Goal: Task Accomplishment & Management: Complete application form

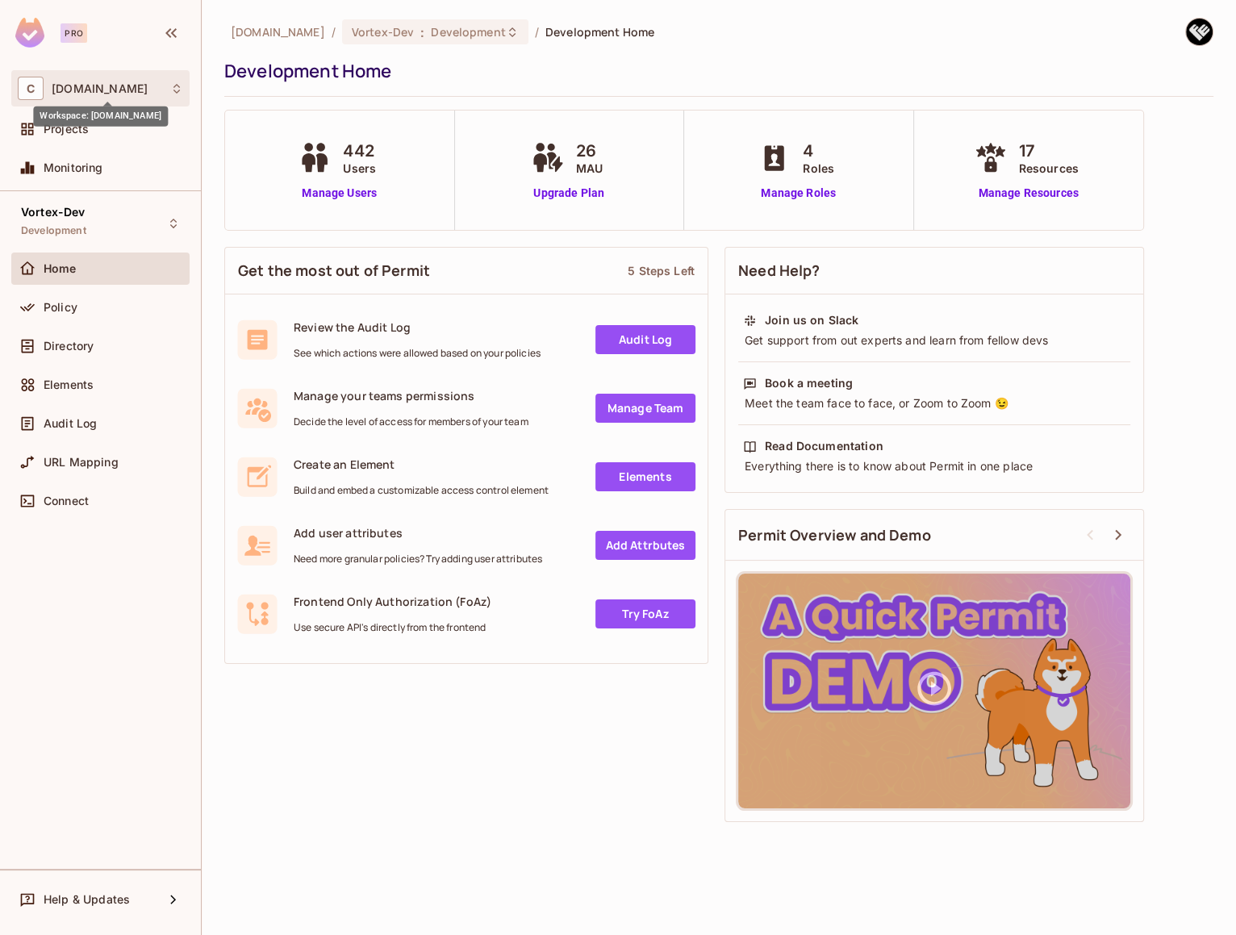
click at [102, 88] on span "[DOMAIN_NAME]" at bounding box center [100, 88] width 96 height 13
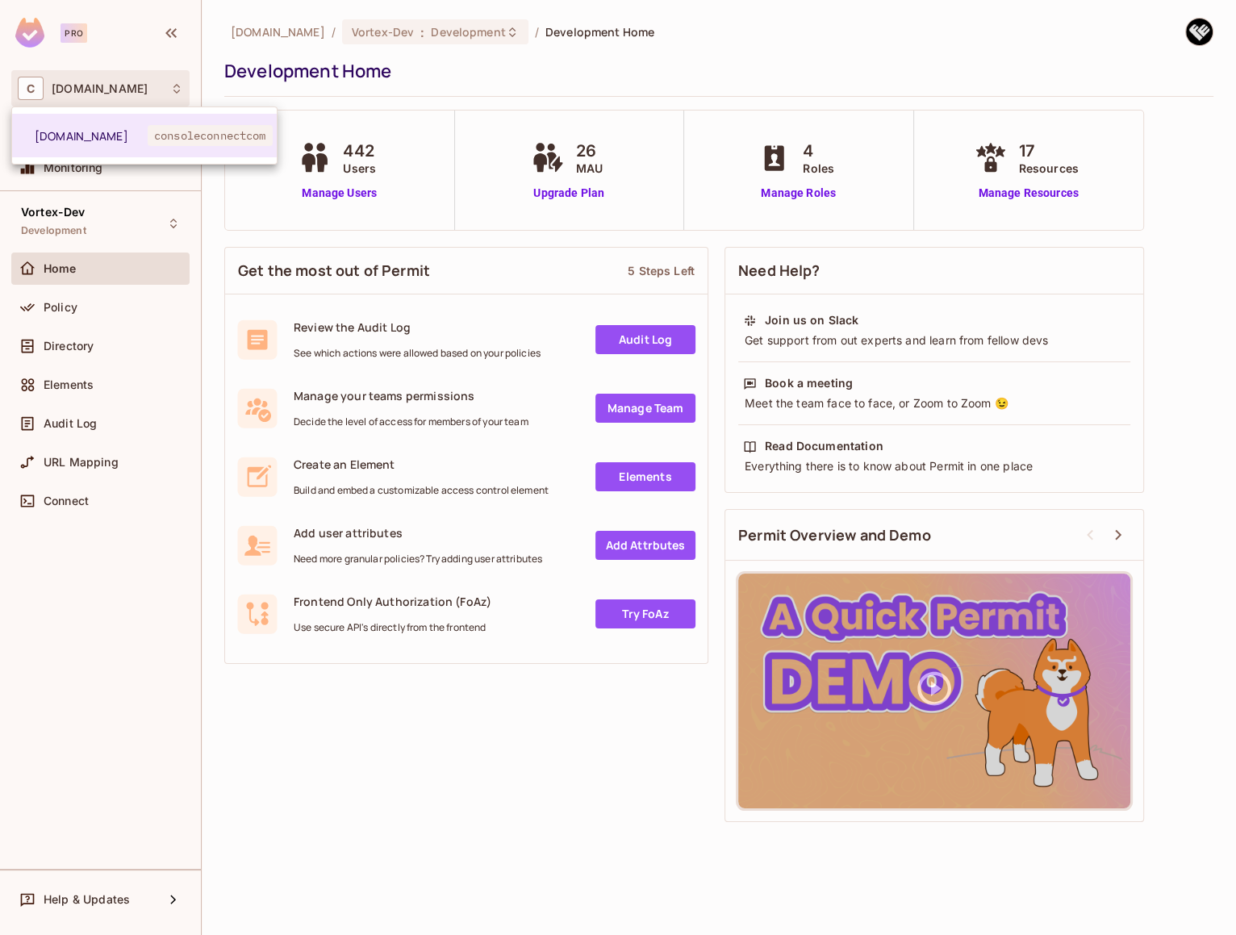
click at [107, 211] on div at bounding box center [618, 467] width 1236 height 935
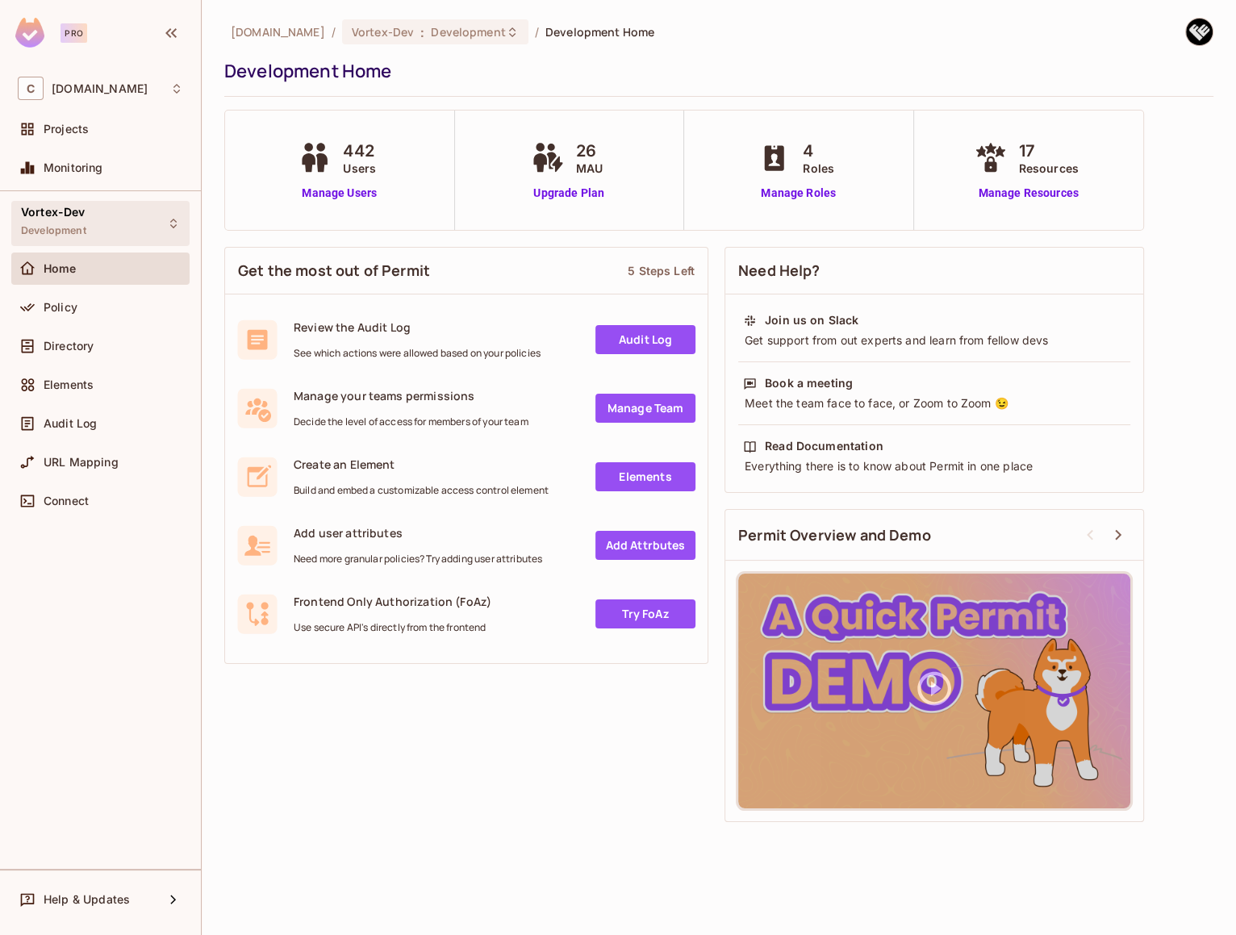
click at [97, 221] on div "Vortex-Dev Development" at bounding box center [100, 223] width 178 height 44
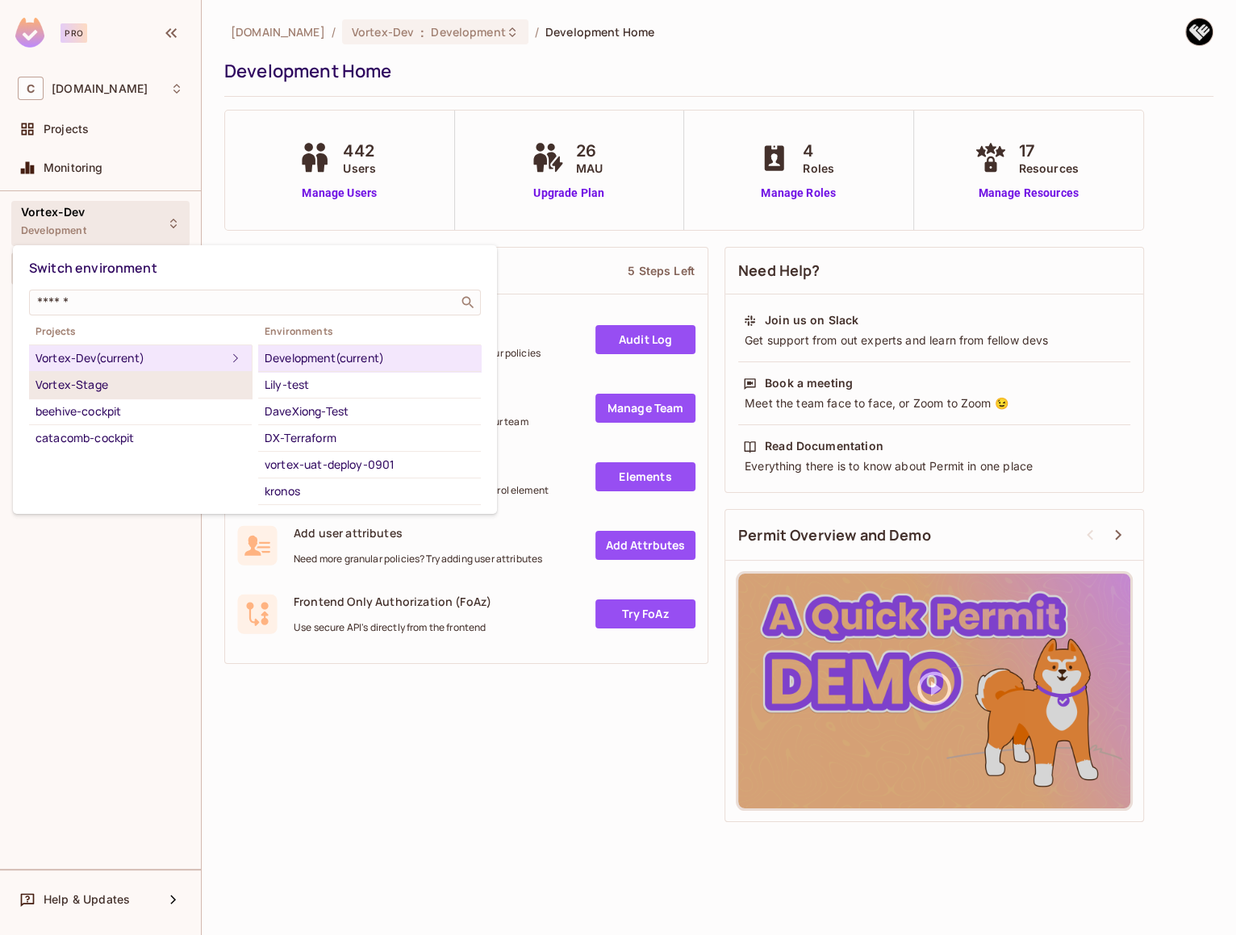
click at [144, 383] on div "Vortex-Stage" at bounding box center [141, 384] width 210 height 19
click at [110, 380] on div "Vortex-Stage" at bounding box center [141, 384] width 210 height 19
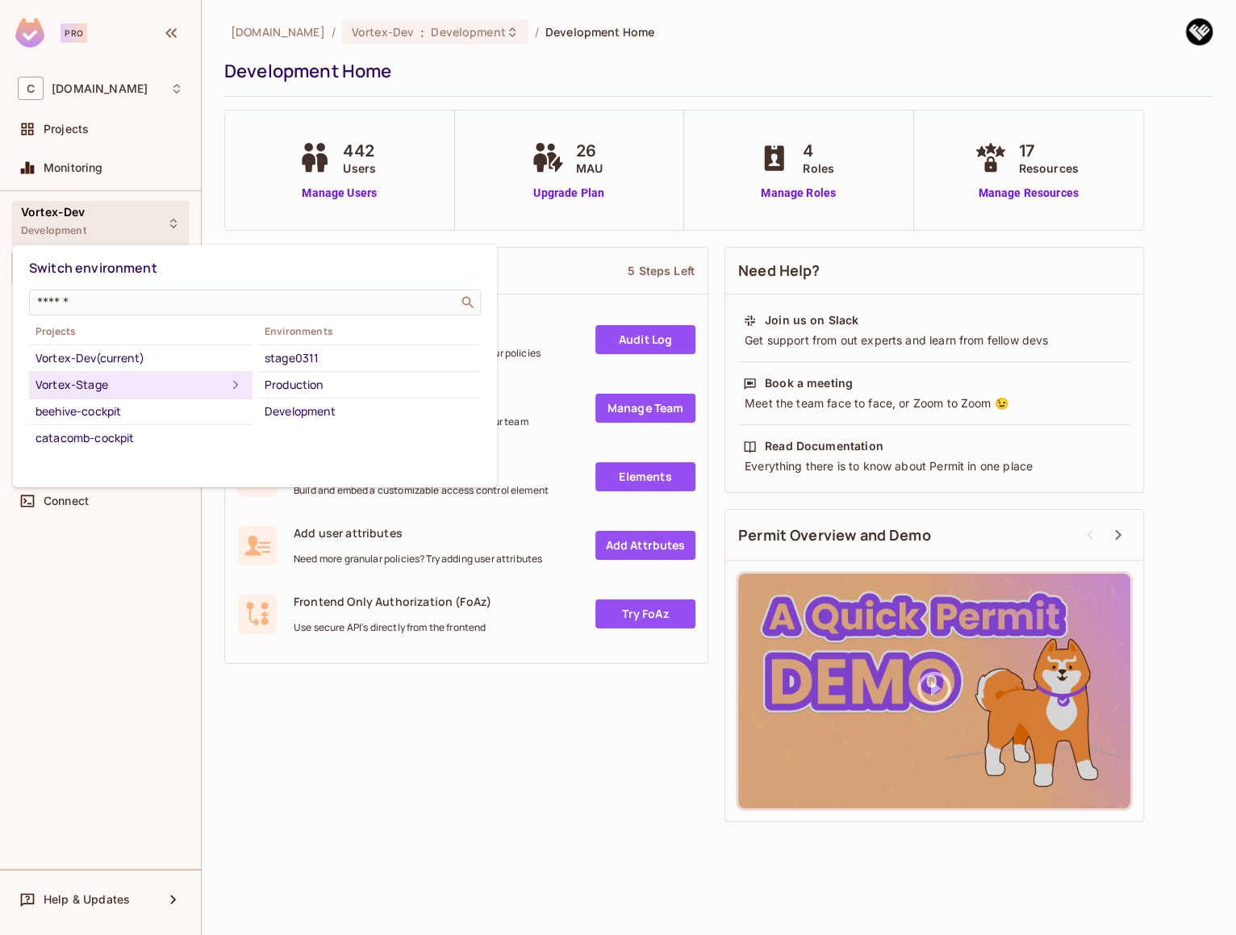
click at [144, 598] on div at bounding box center [618, 467] width 1236 height 935
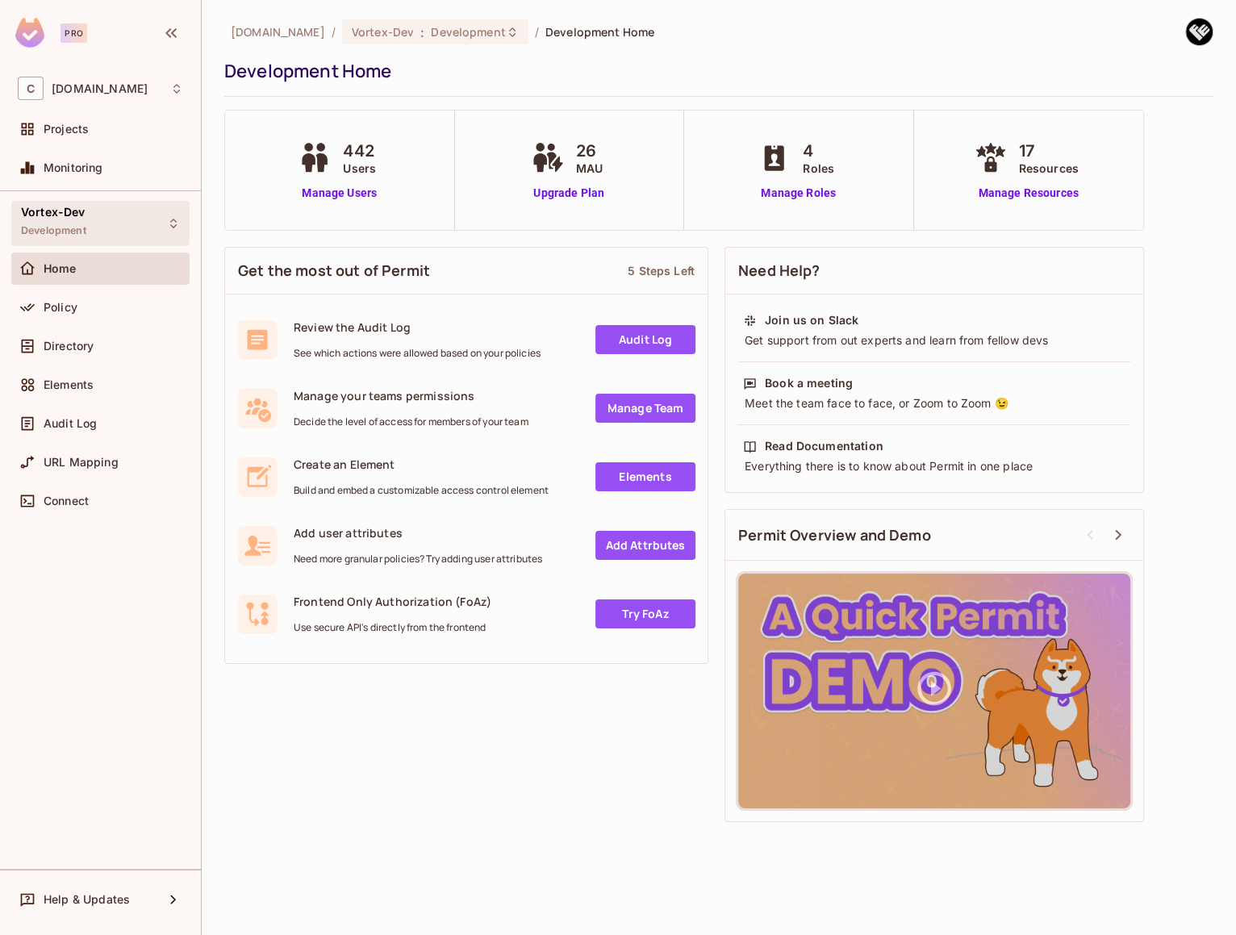
click at [123, 227] on div "Vortex-Dev Development" at bounding box center [100, 223] width 178 height 44
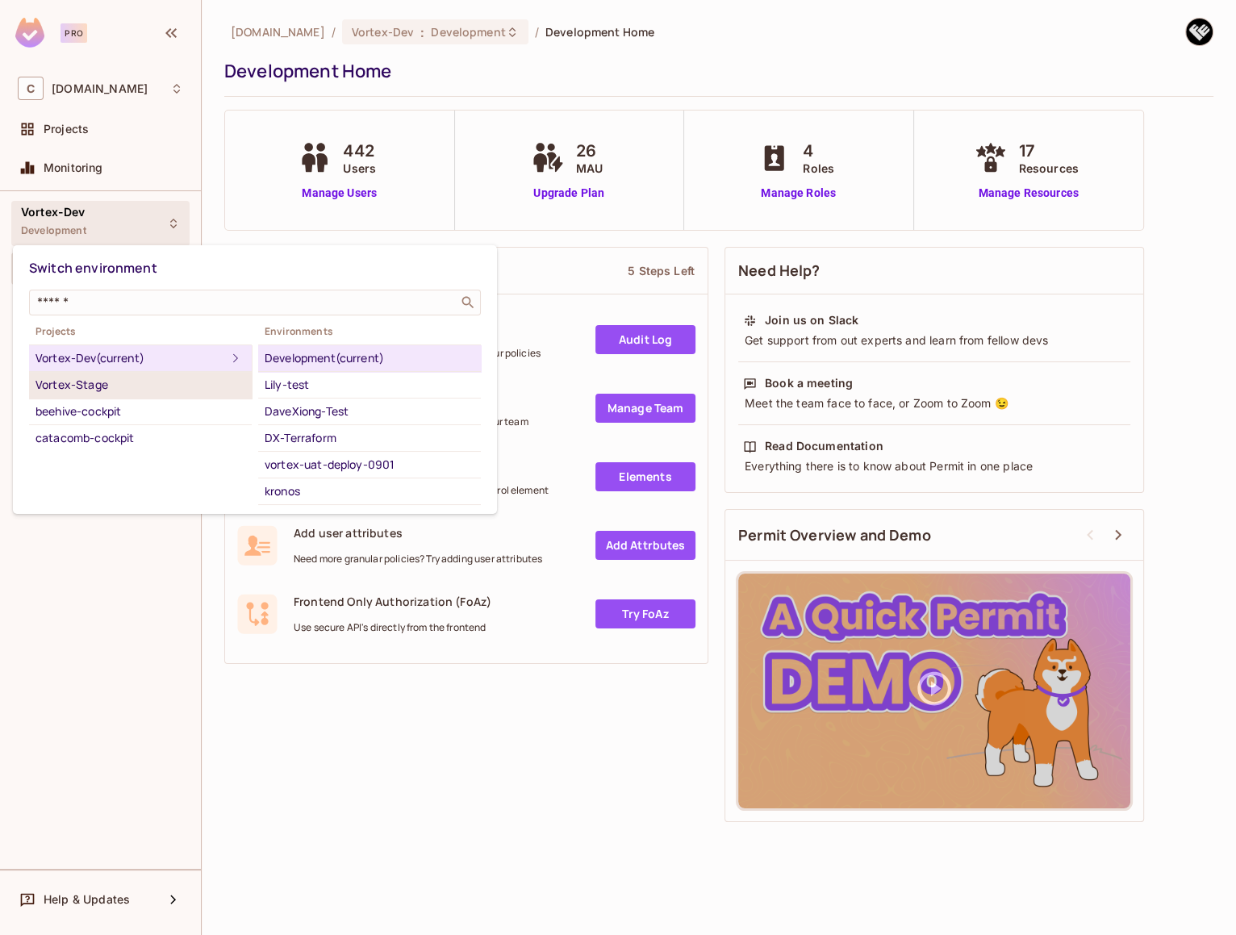
click at [146, 387] on div "Vortex-Stage" at bounding box center [141, 384] width 210 height 19
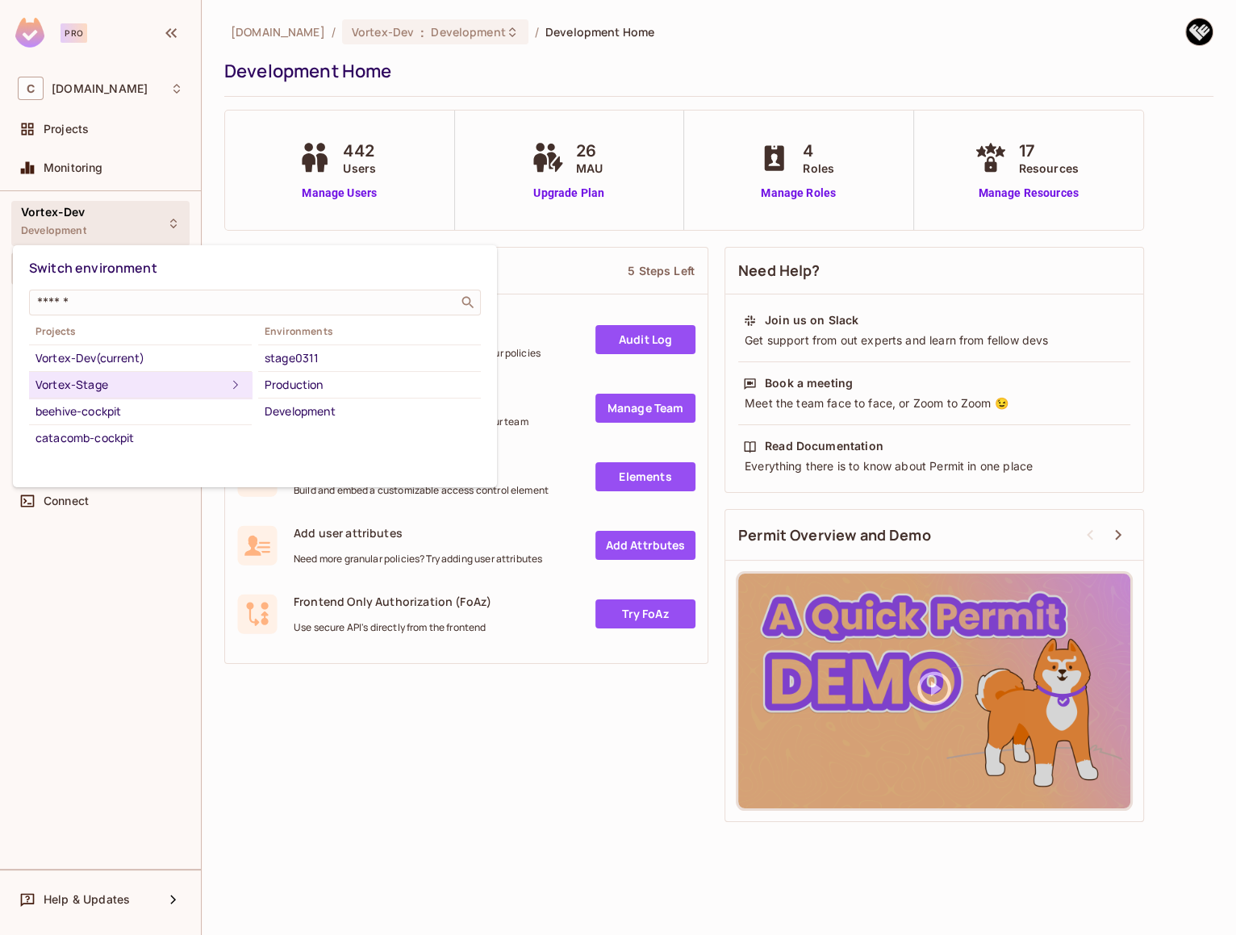
click at [176, 382] on div "Vortex-Stage" at bounding box center [131, 384] width 190 height 19
click at [357, 358] on div "stage0311" at bounding box center [370, 358] width 210 height 19
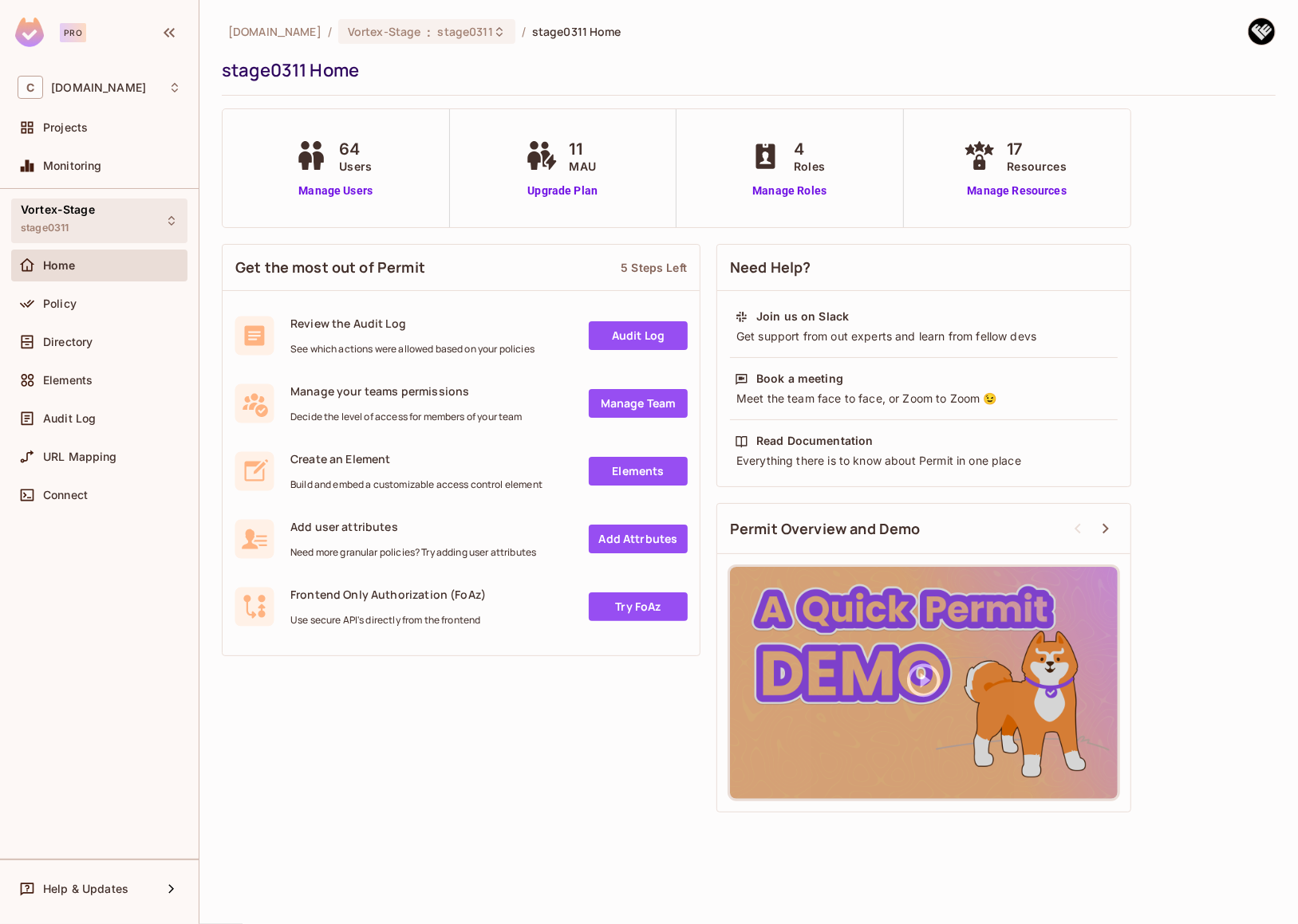
click at [128, 215] on div "Vortex-Stage stage0311" at bounding box center [99, 220] width 176 height 43
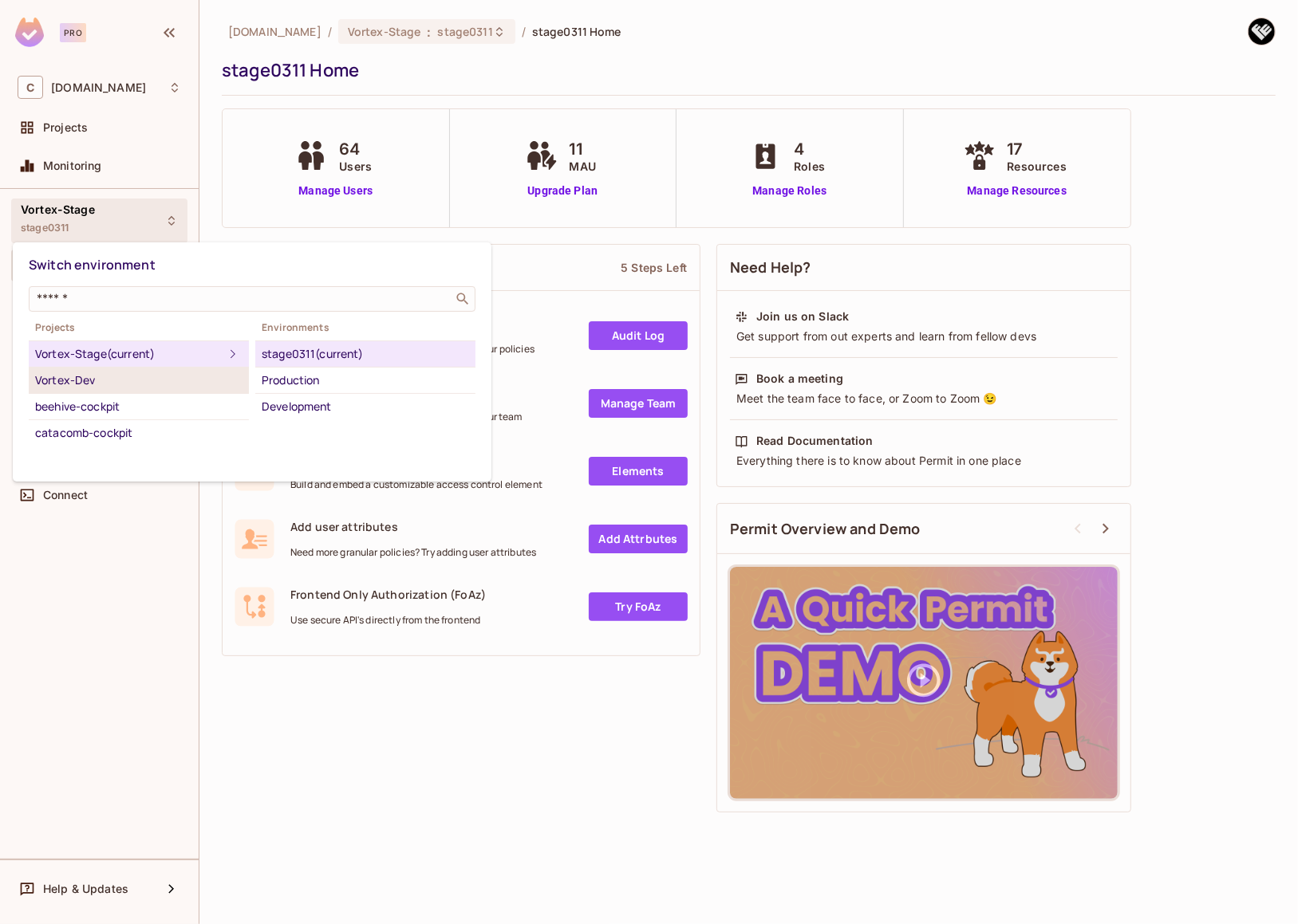
click at [126, 380] on div "Vortex-Dev" at bounding box center [139, 379] width 208 height 19
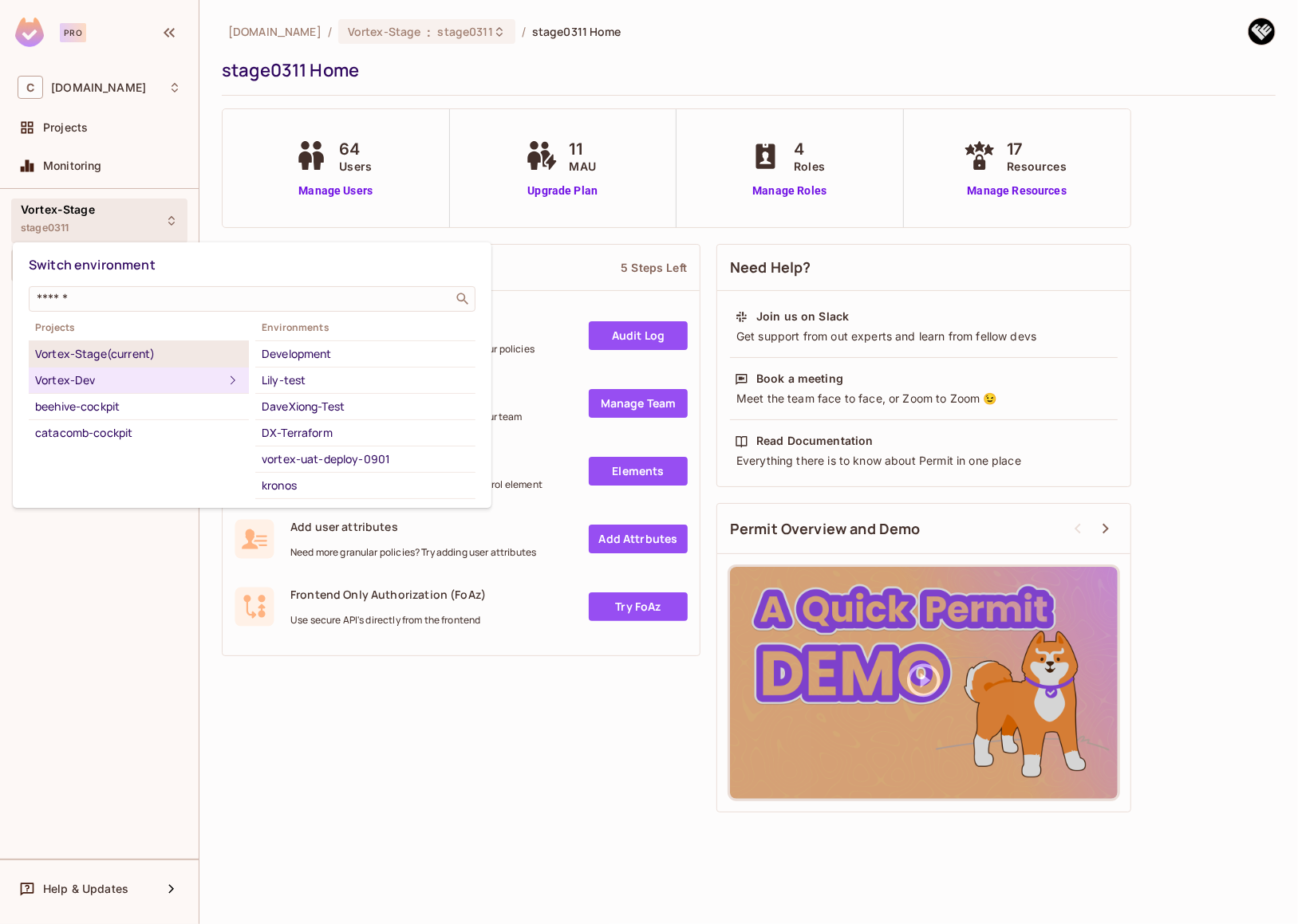
click at [177, 355] on div "Vortex-Stage (current)" at bounding box center [139, 354] width 208 height 19
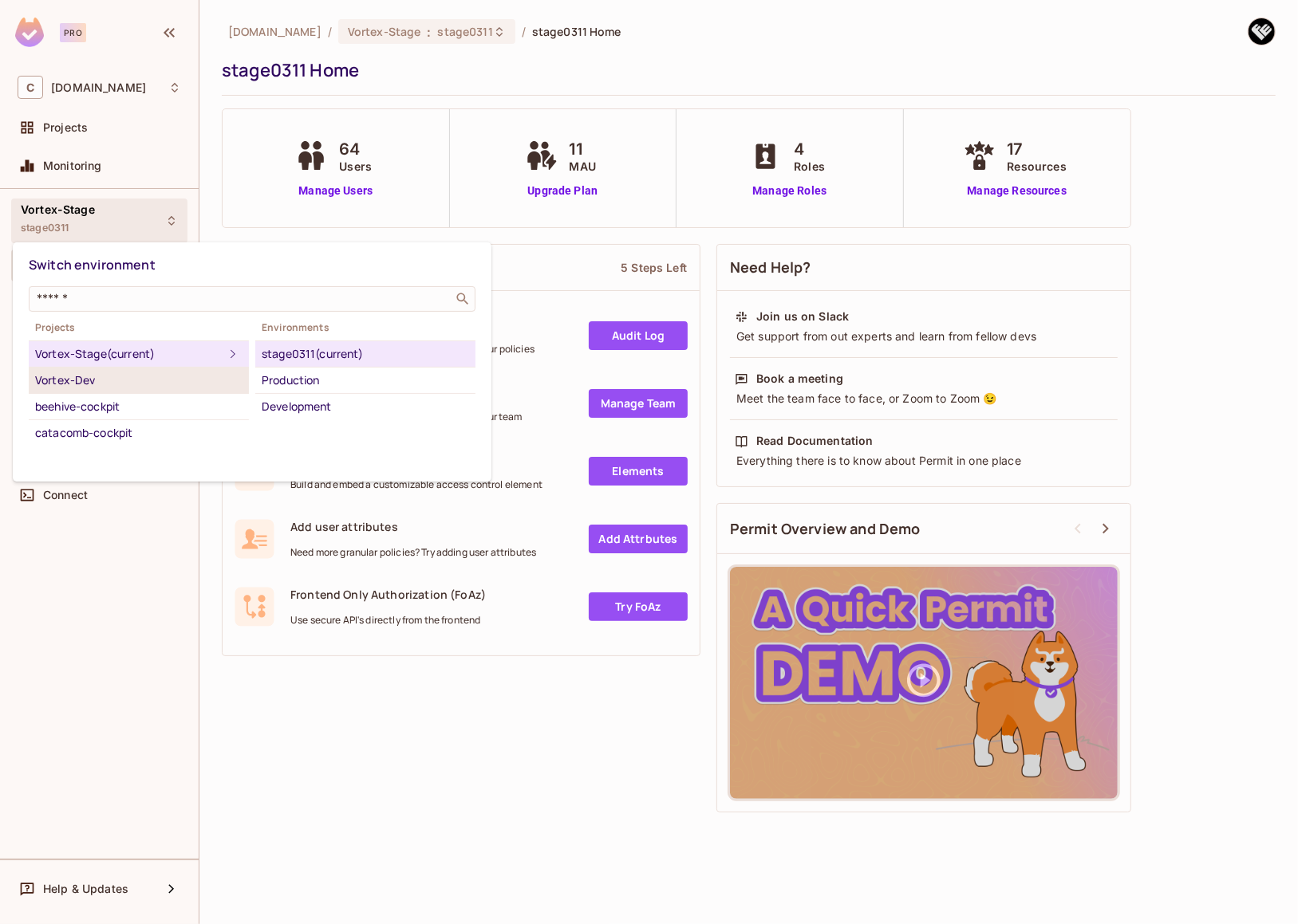
click at [150, 378] on div "Vortex-Dev" at bounding box center [139, 379] width 208 height 19
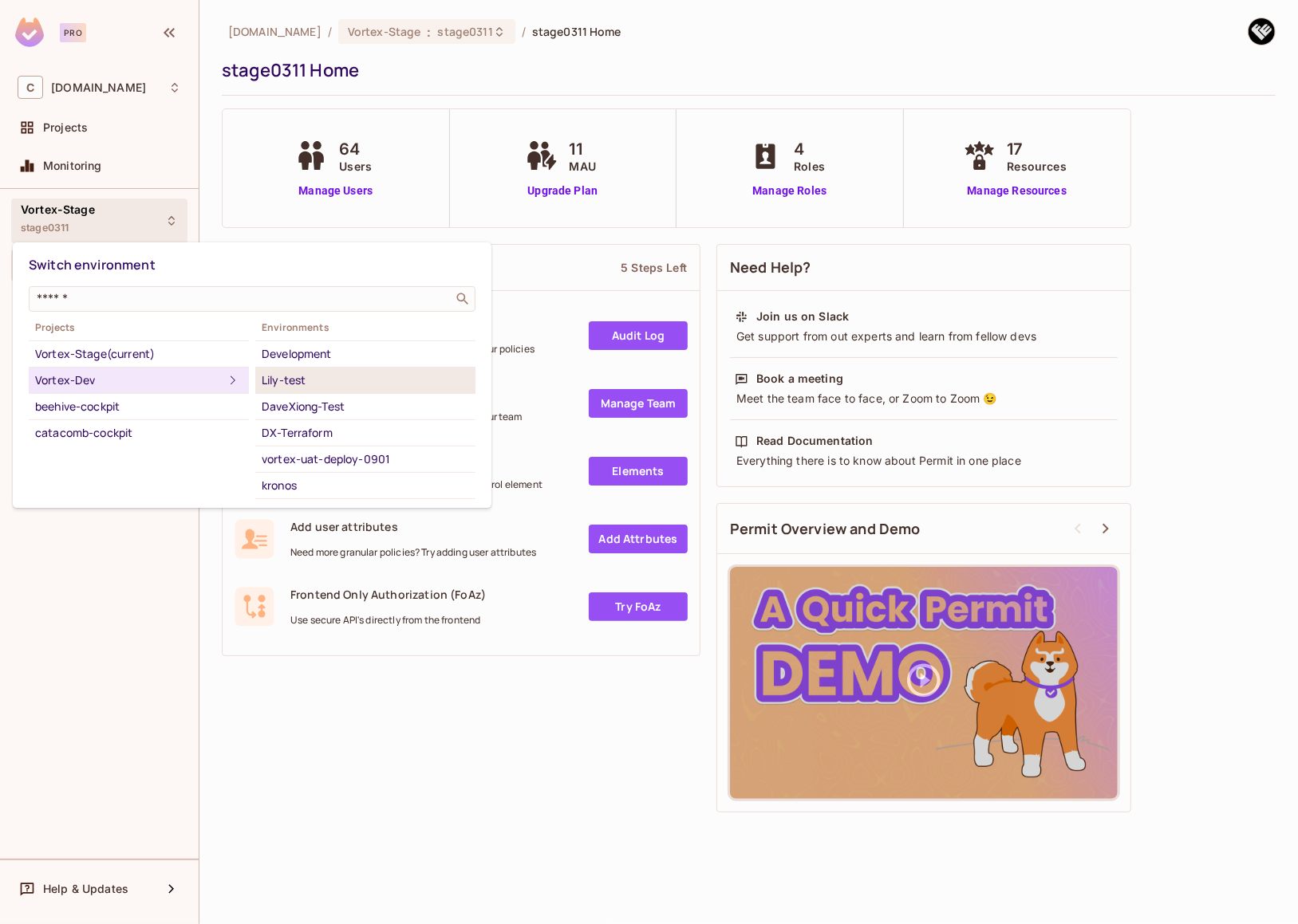
click at [299, 382] on div "Lily-test" at bounding box center [366, 379] width 208 height 19
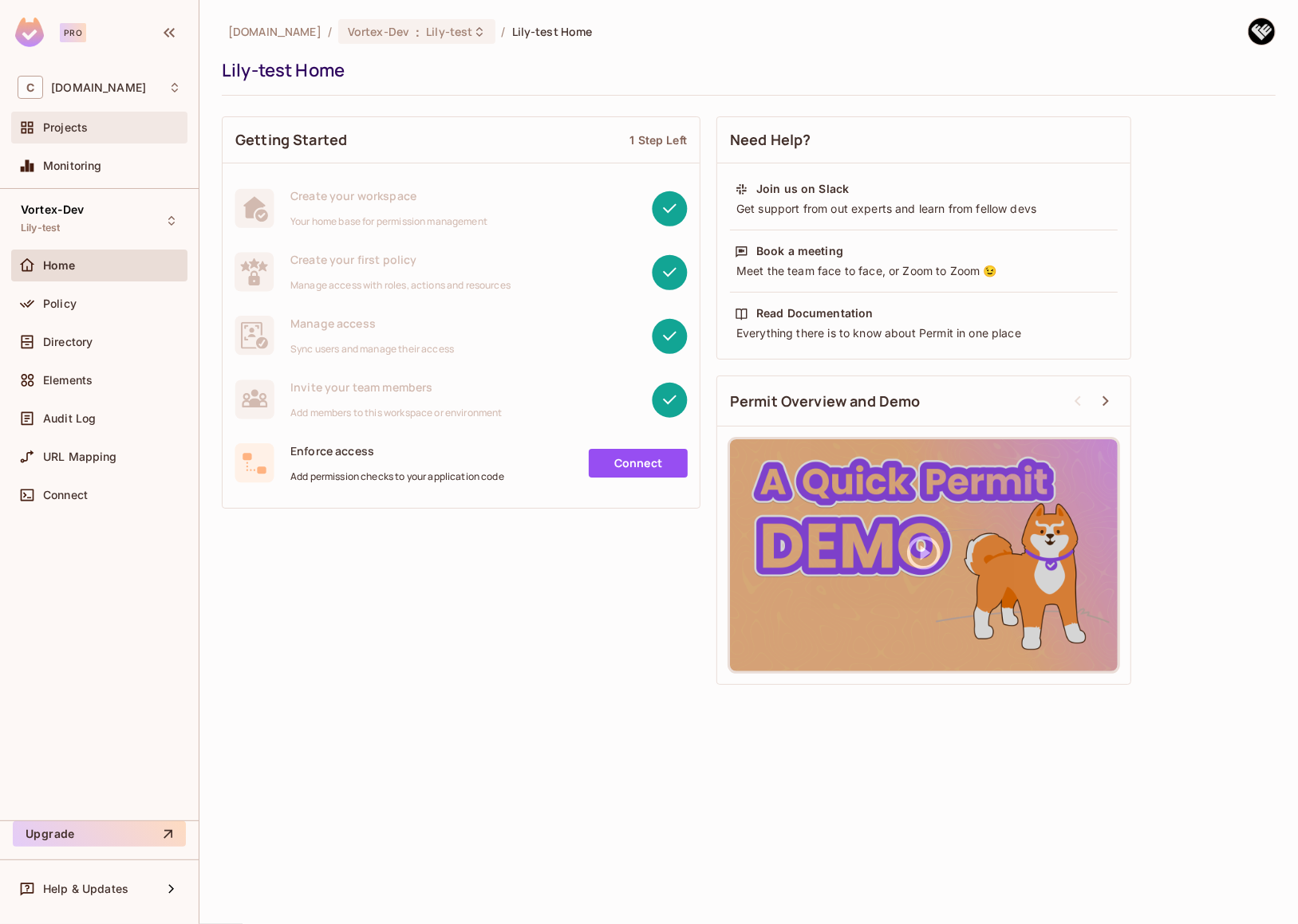
click at [91, 130] on div "Projects" at bounding box center [113, 127] width 138 height 13
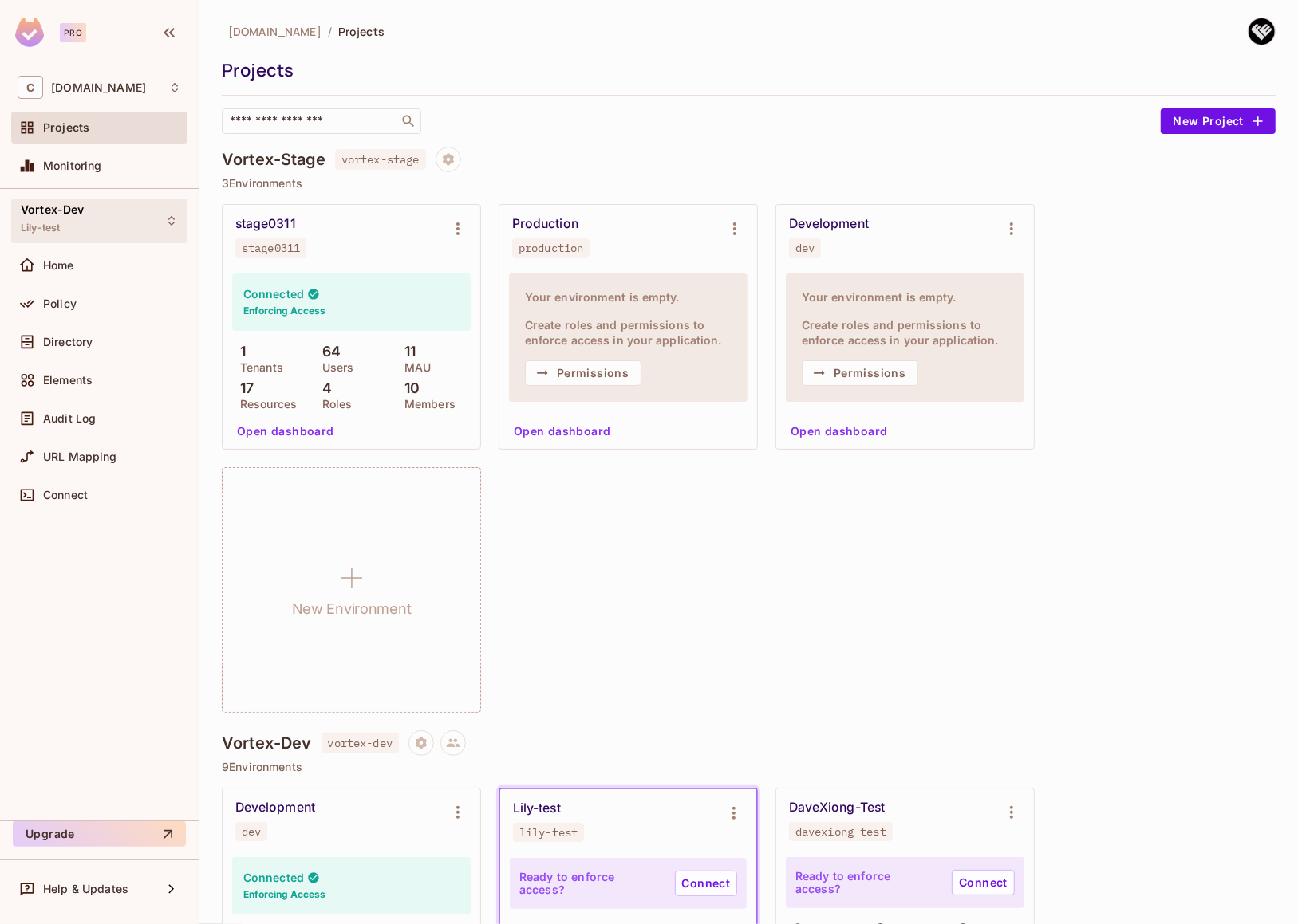
click at [113, 217] on div "Vortex-Dev Lily-test" at bounding box center [99, 220] width 176 height 43
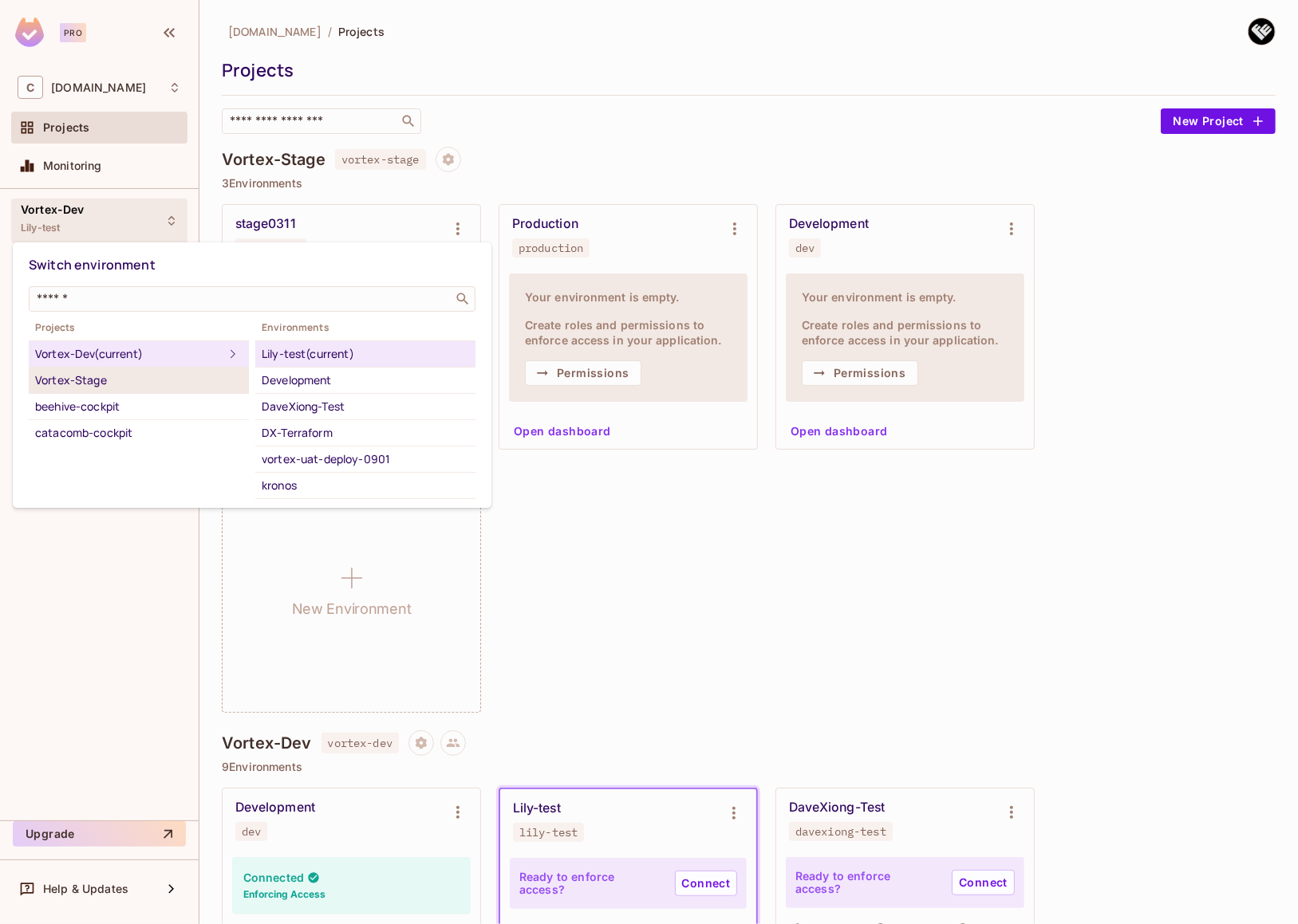
click at [139, 377] on div "Vortex-Stage" at bounding box center [139, 379] width 208 height 19
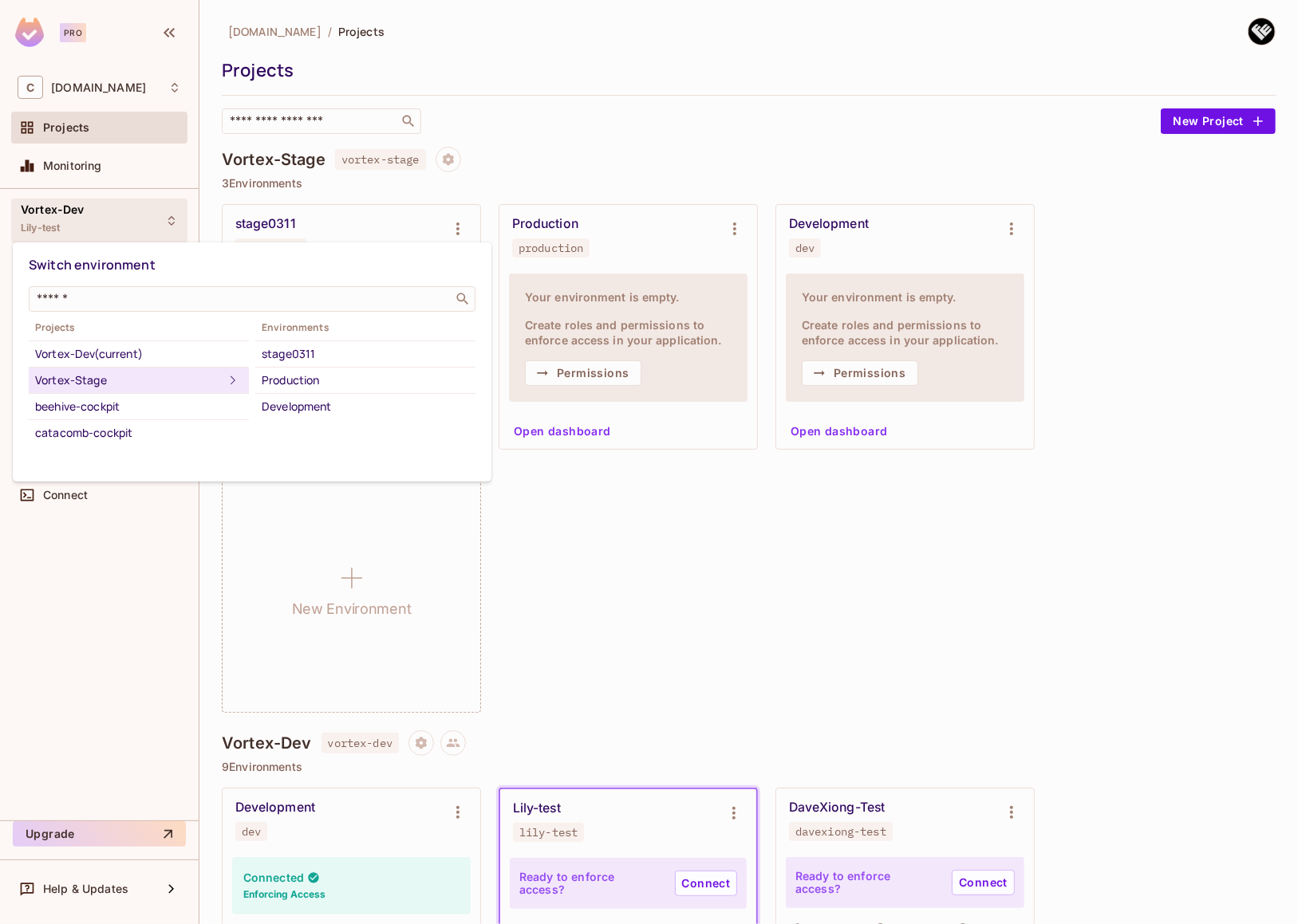
click at [720, 130] on div at bounding box center [649, 462] width 1298 height 924
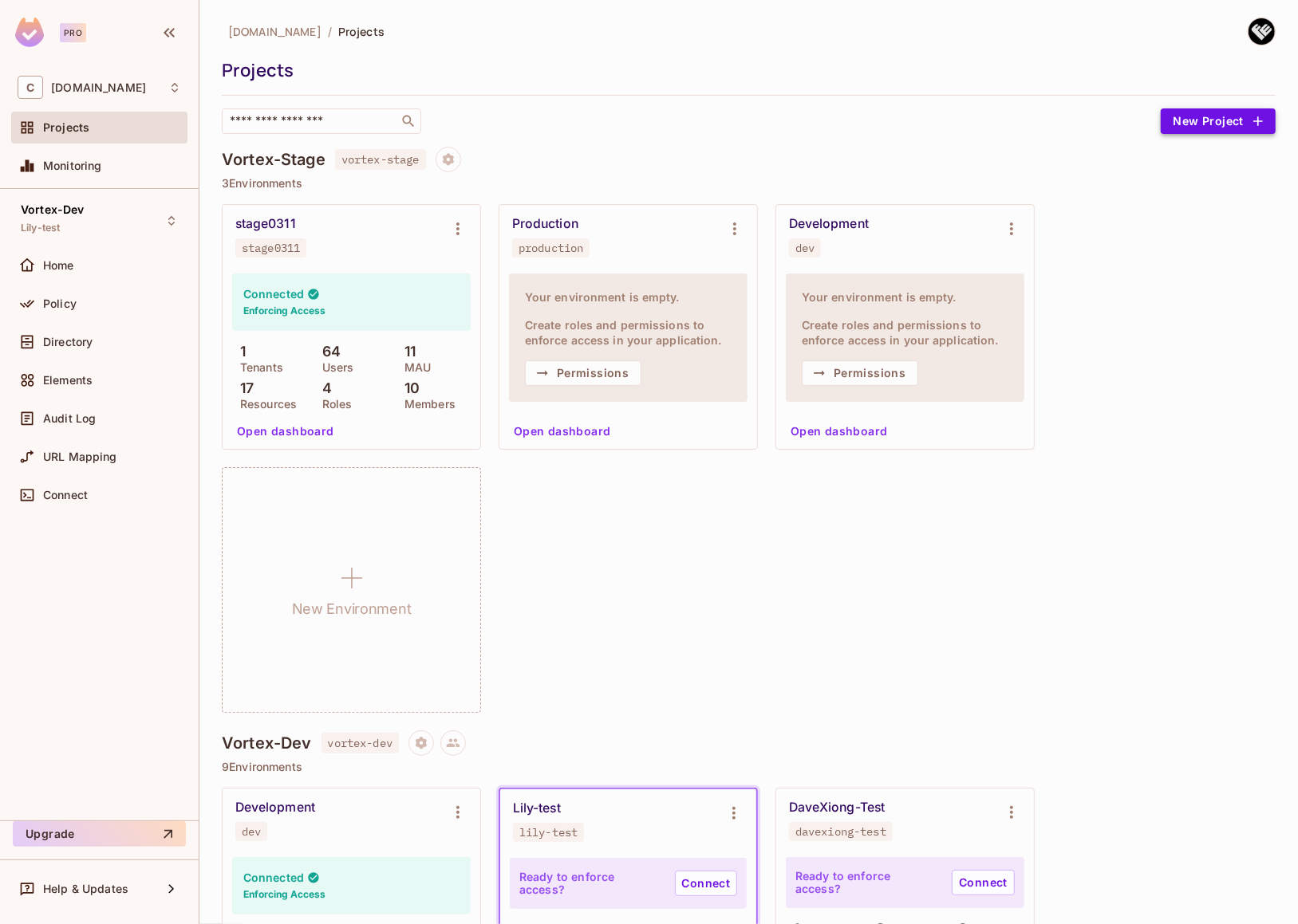
click at [1190, 122] on button "New Project" at bounding box center [1218, 122] width 115 height 26
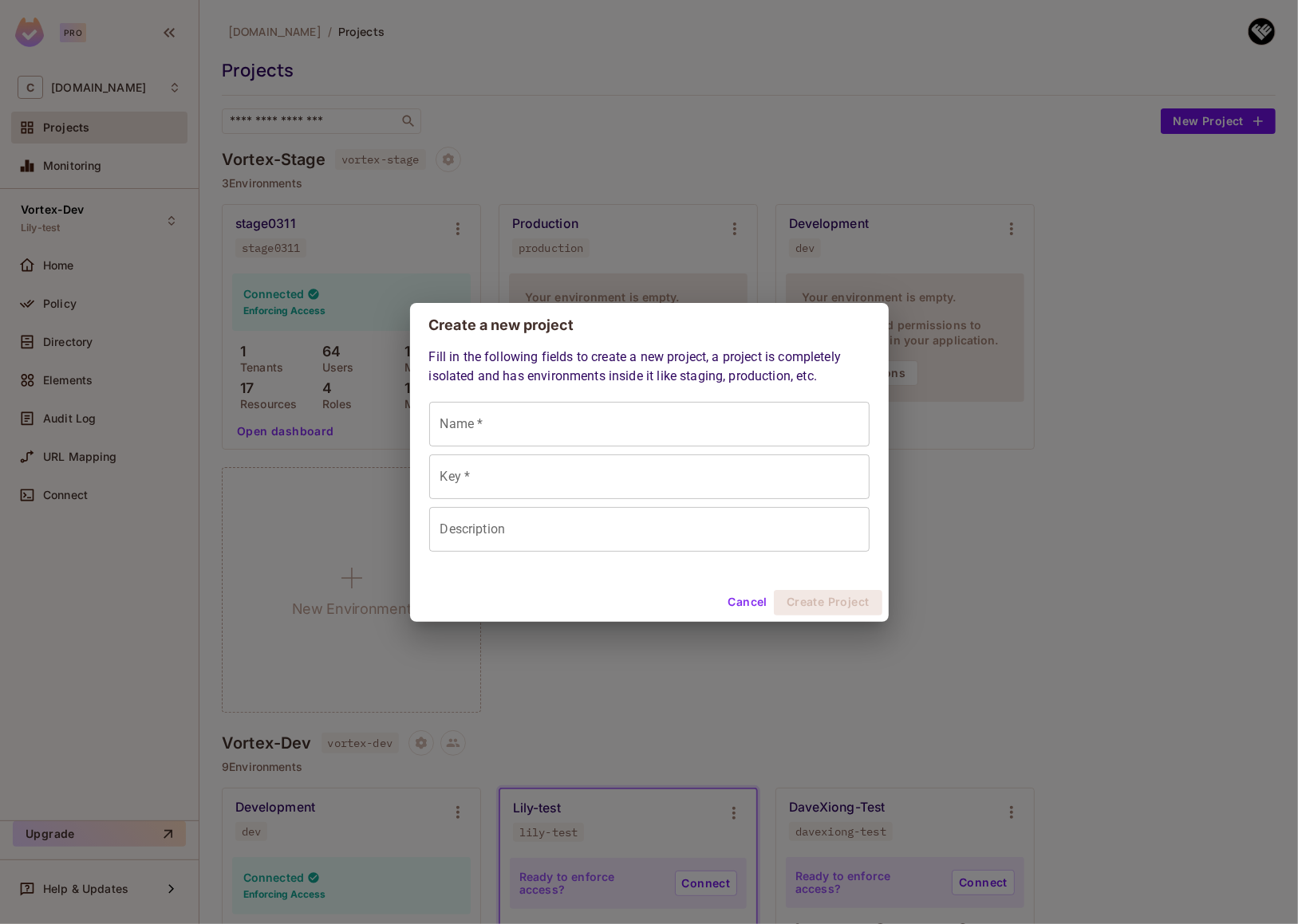
click at [743, 603] on button "Cancel" at bounding box center [746, 603] width 51 height 26
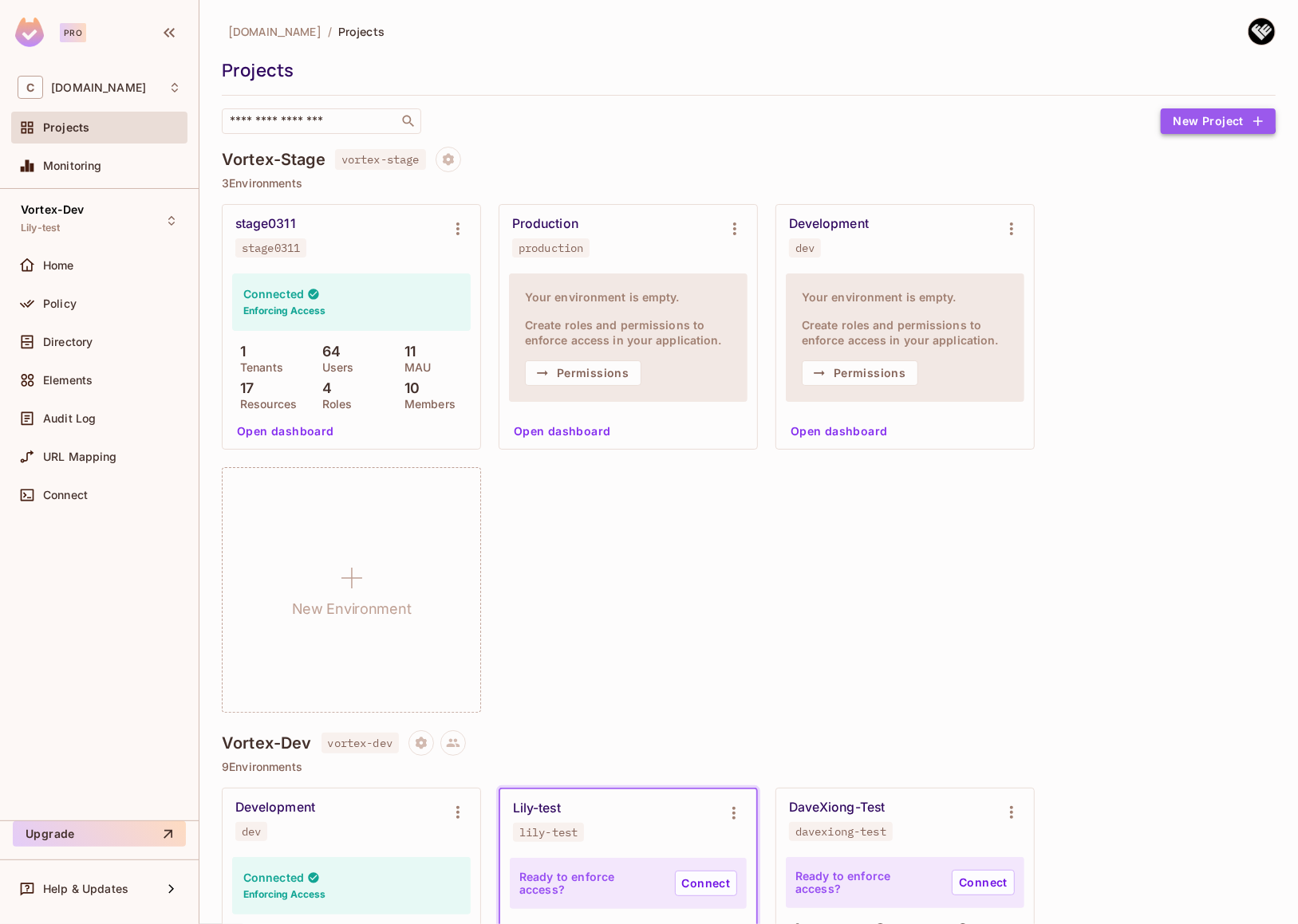
click at [1200, 118] on button "New Project" at bounding box center [1218, 122] width 115 height 26
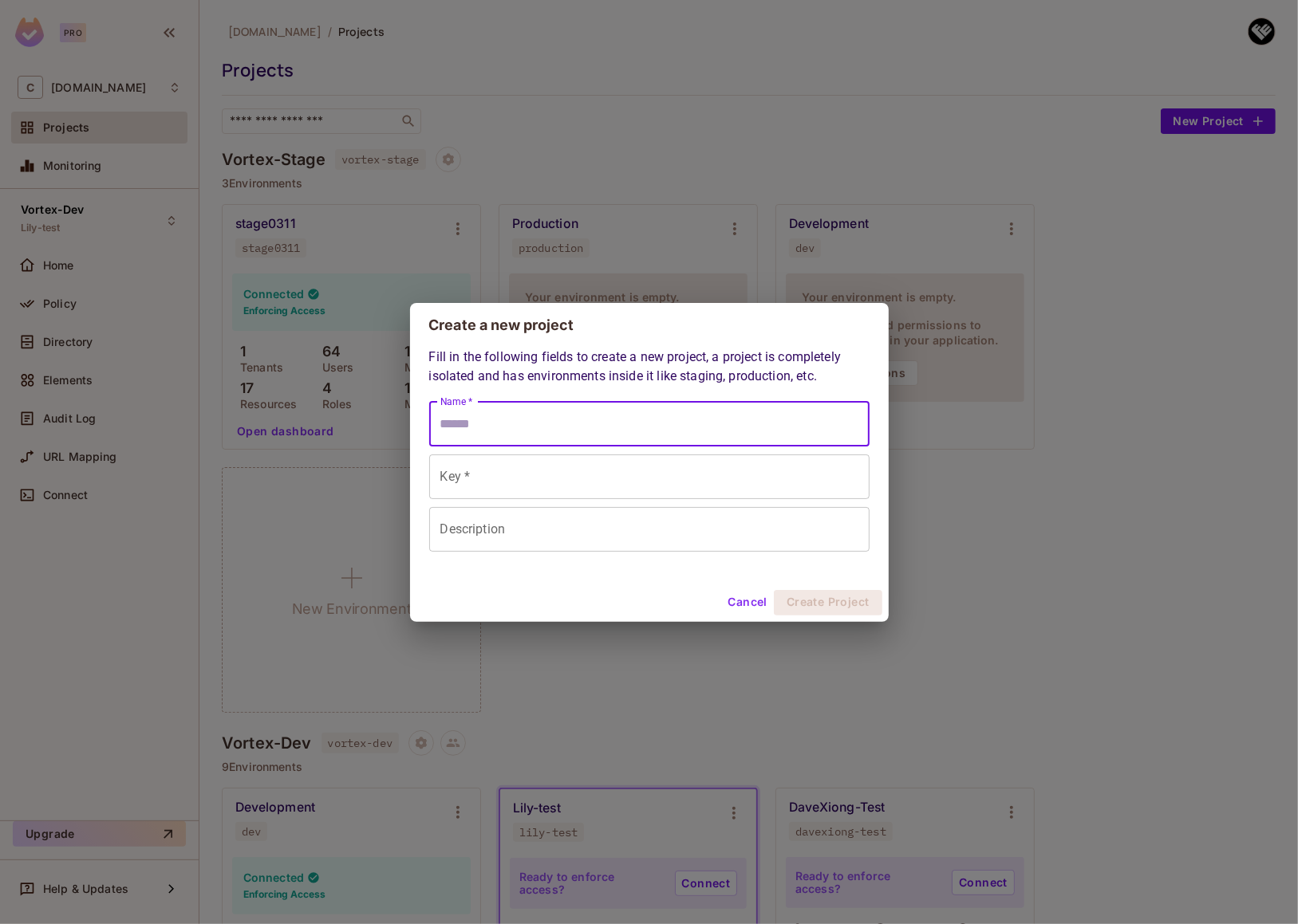
click at [664, 425] on input "Name *" at bounding box center [649, 424] width 440 height 44
paste input "**********"
type input "**********"
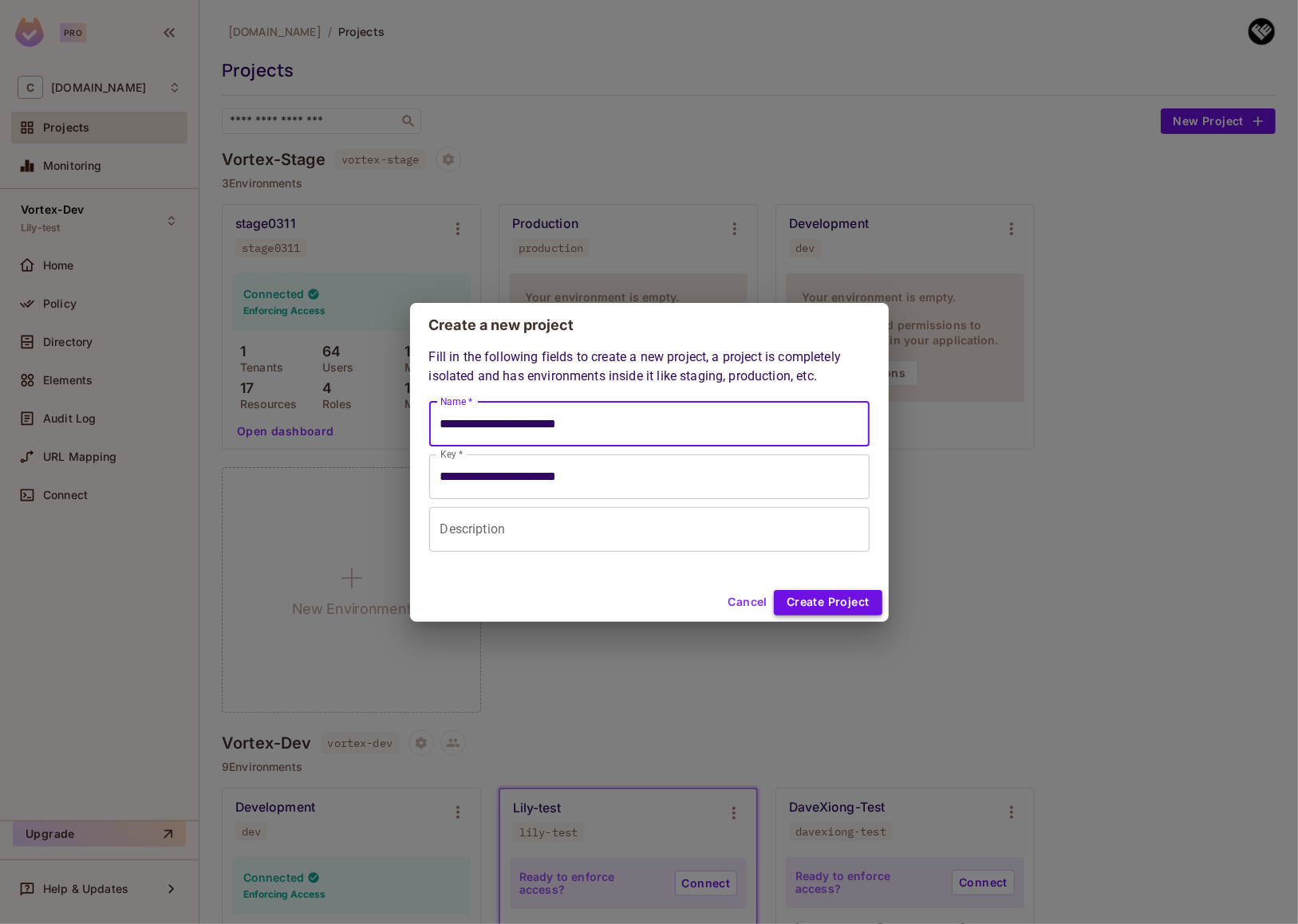
click at [810, 601] on button "Create Project" at bounding box center [828, 603] width 109 height 26
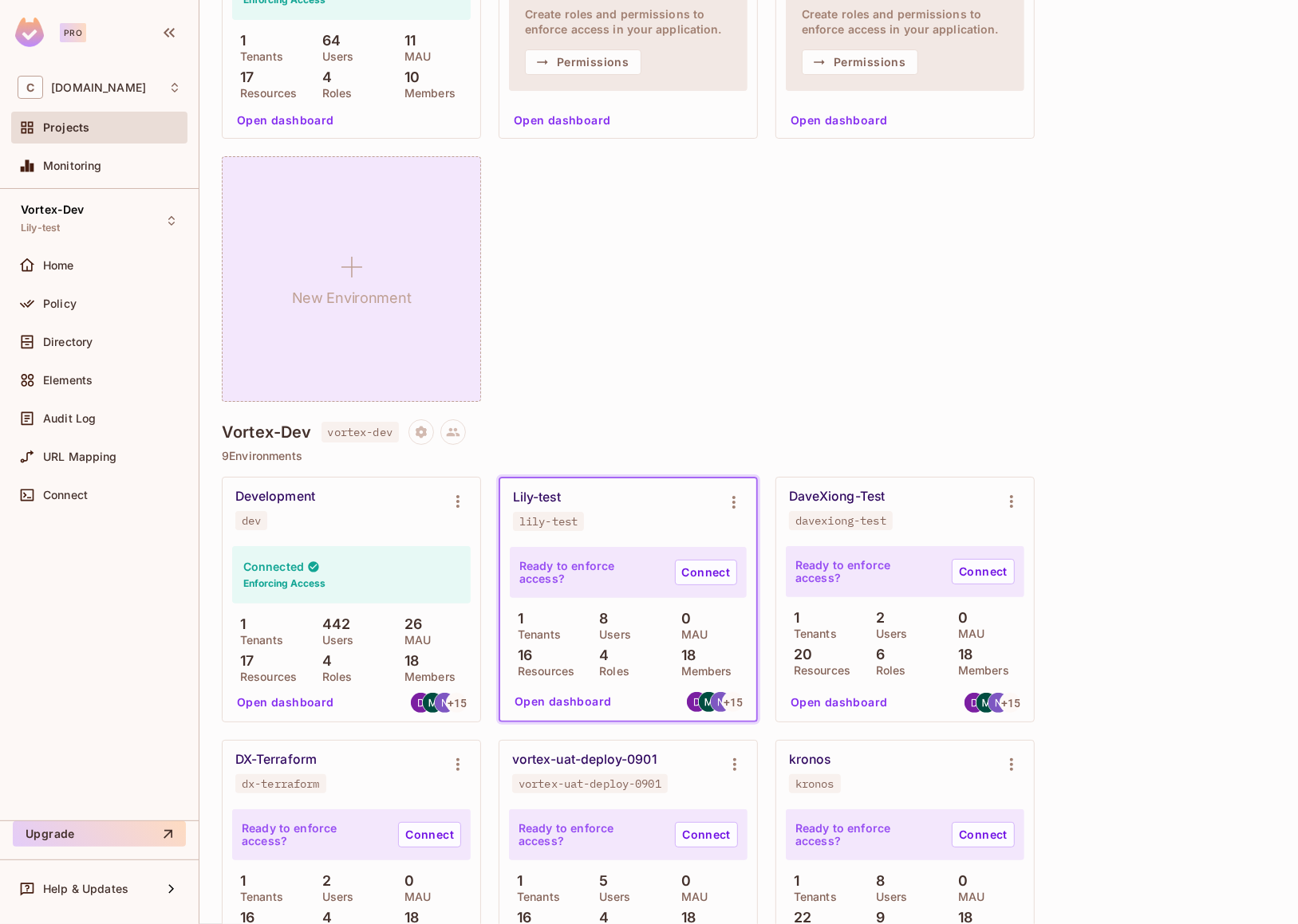
scroll to position [184, 0]
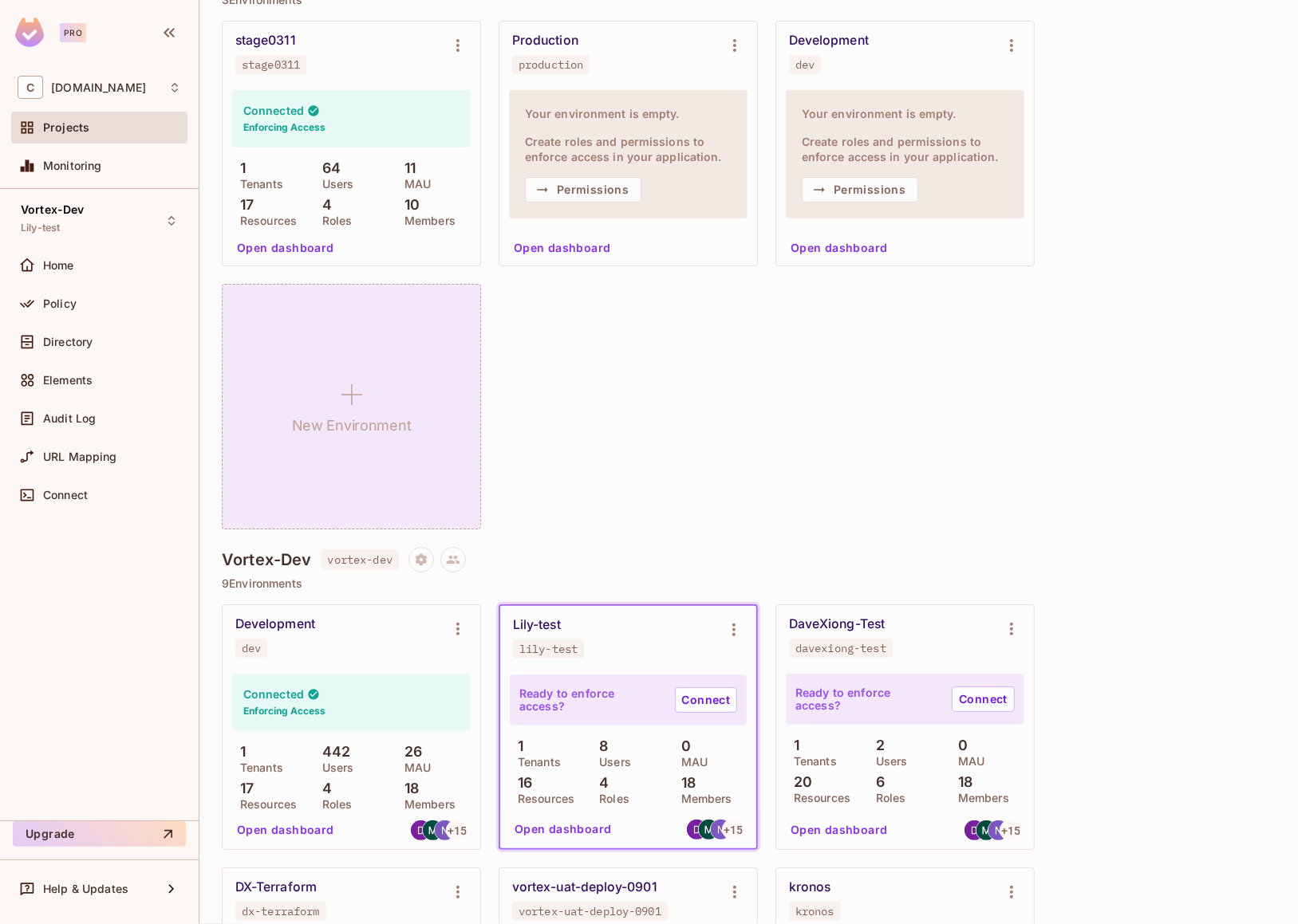
click at [364, 404] on icon at bounding box center [351, 394] width 39 height 39
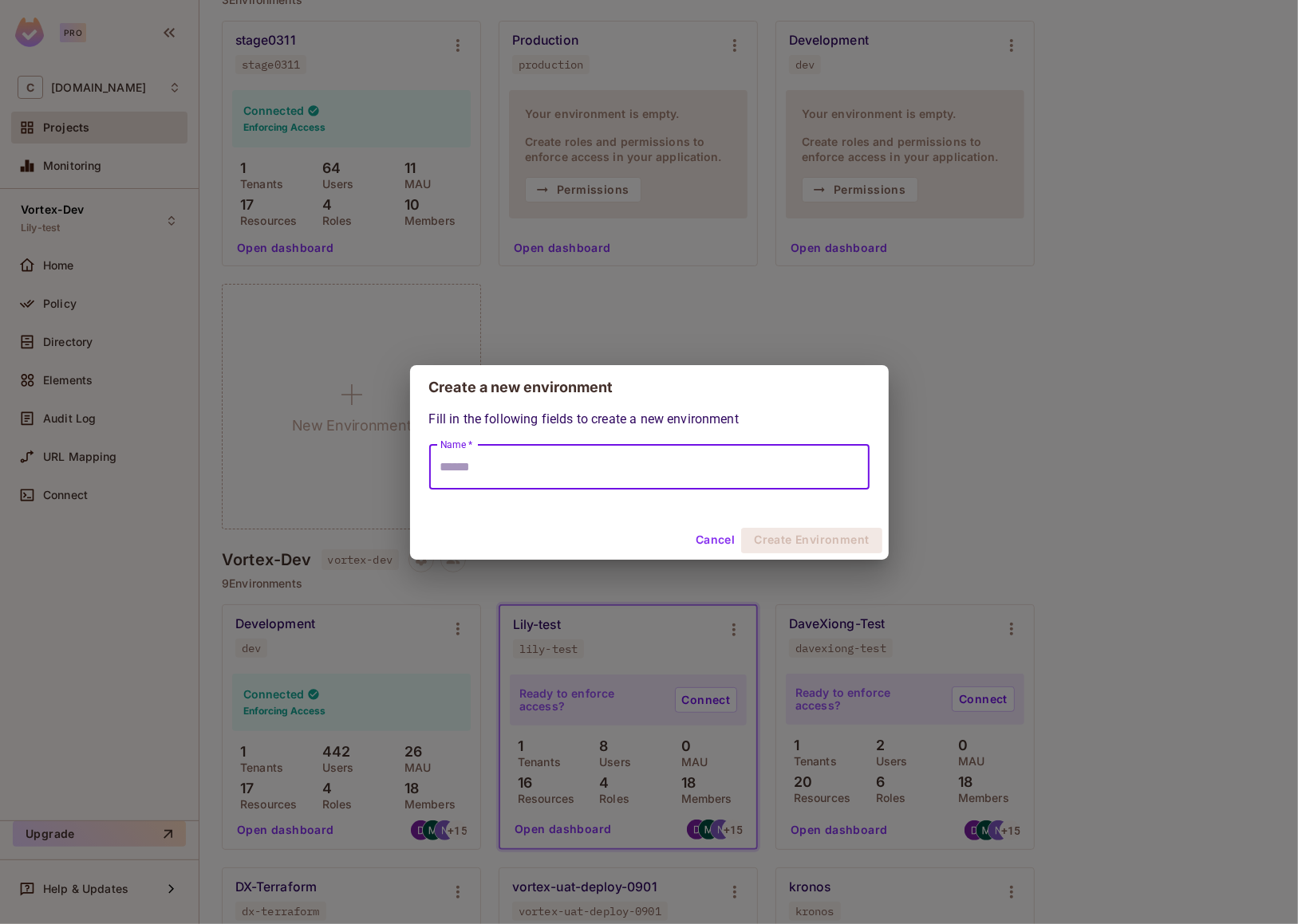
click at [518, 466] on input "Name *" at bounding box center [649, 466] width 440 height 44
paste input "**********"
type input "**********"
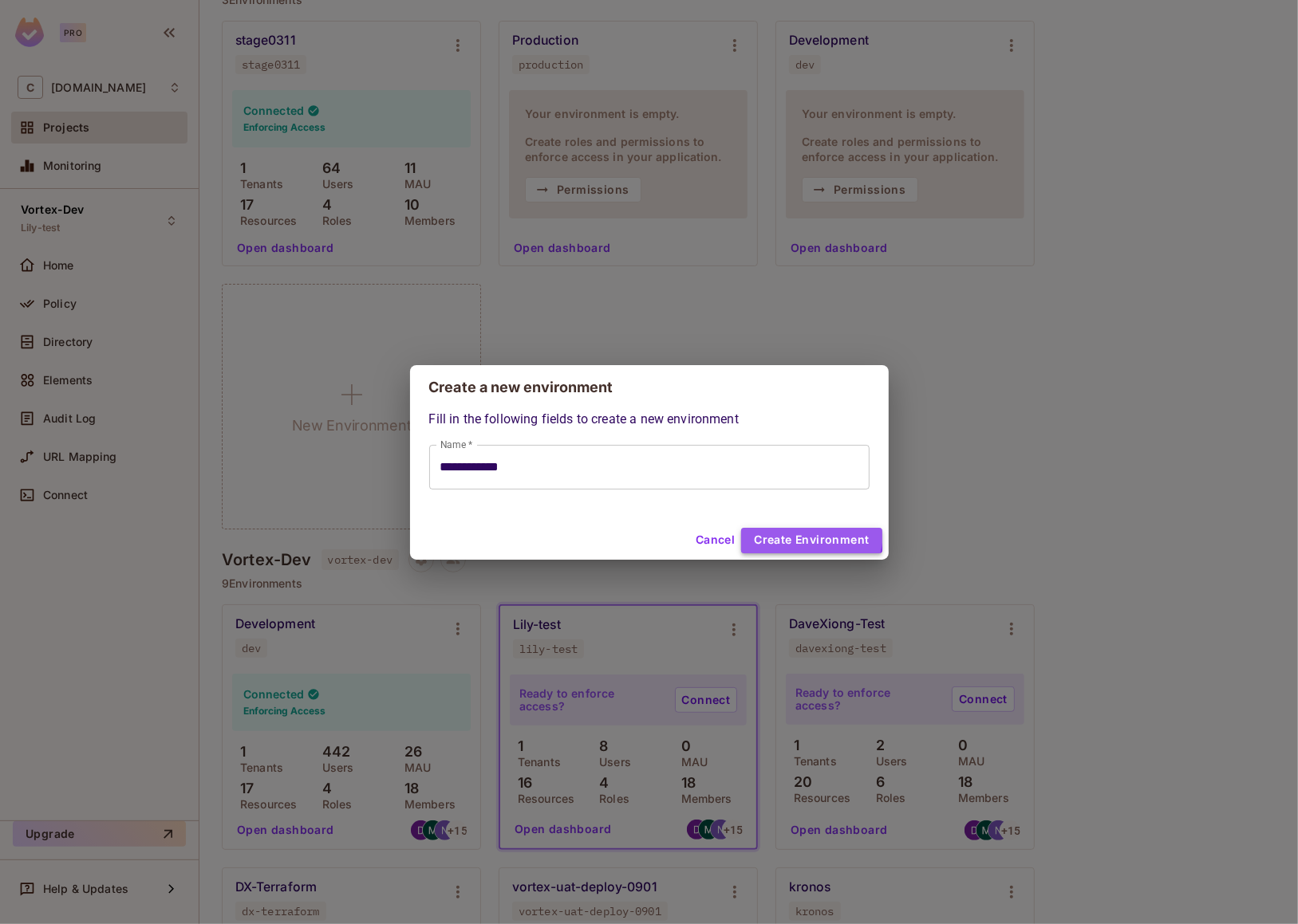
click at [789, 532] on button "Create Environment" at bounding box center [812, 541] width 140 height 26
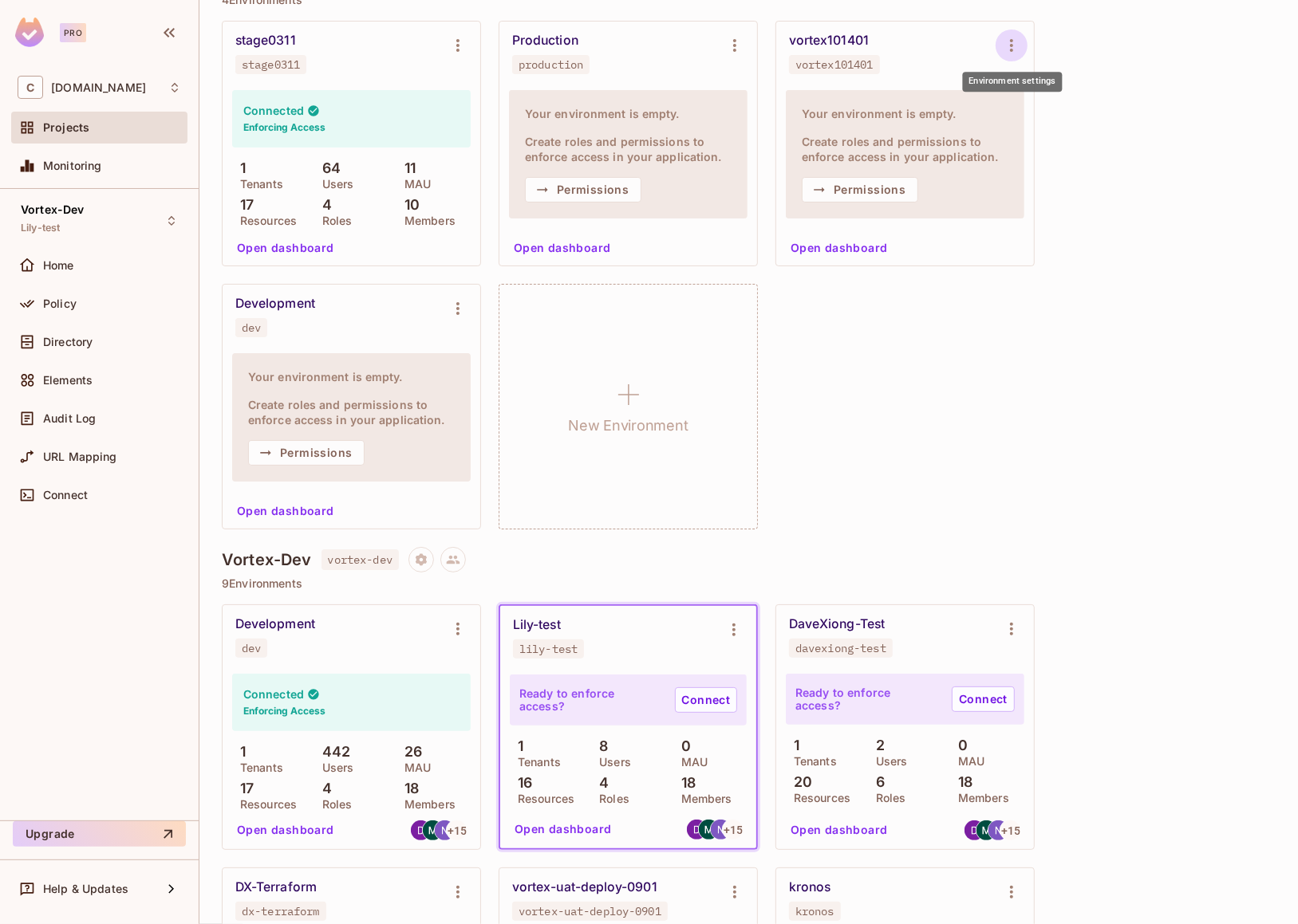
click at [1014, 51] on icon "Environment settings" at bounding box center [1010, 44] width 19 height 19
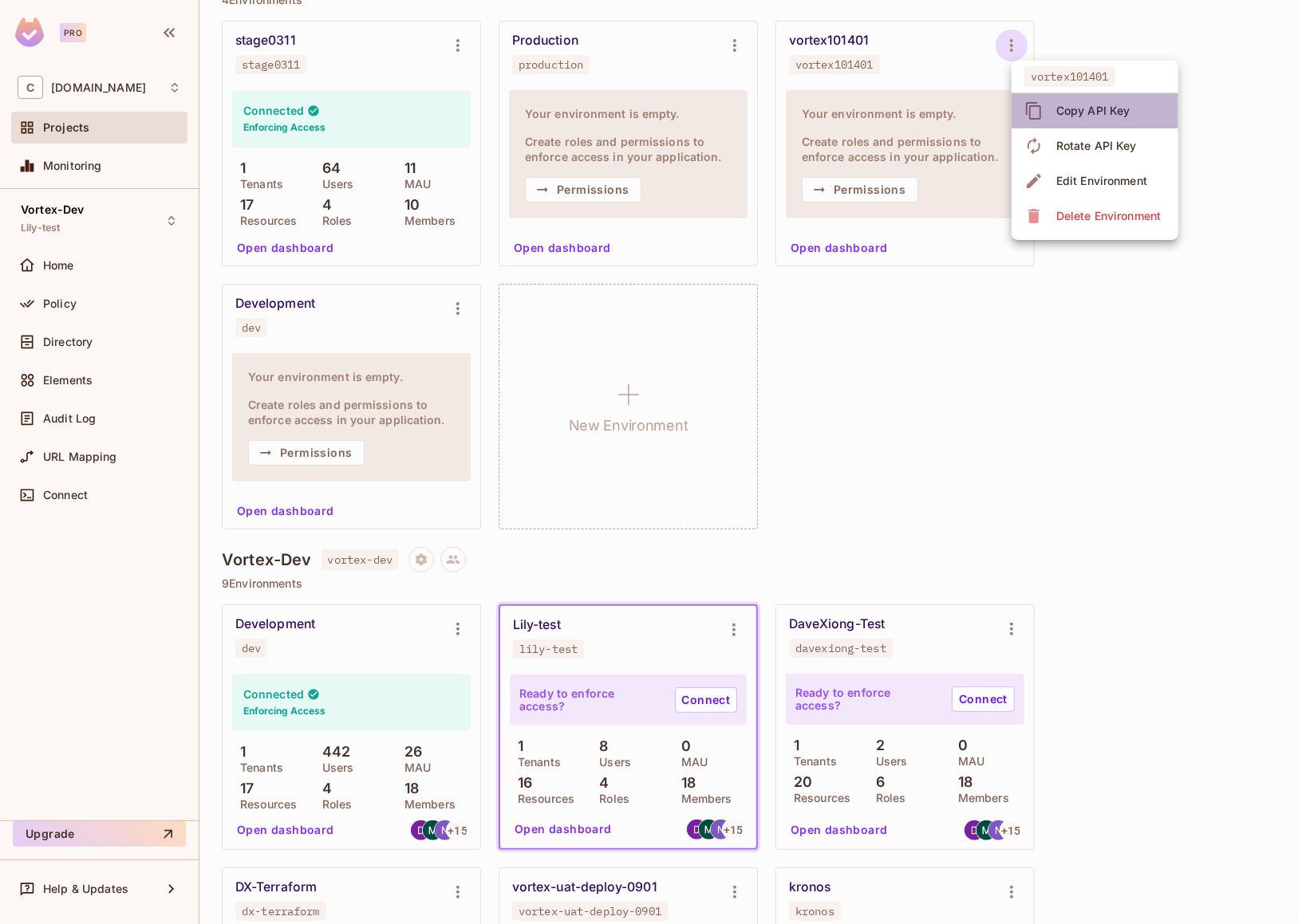
click at [1060, 109] on div "Copy API Key" at bounding box center [1092, 111] width 74 height 16
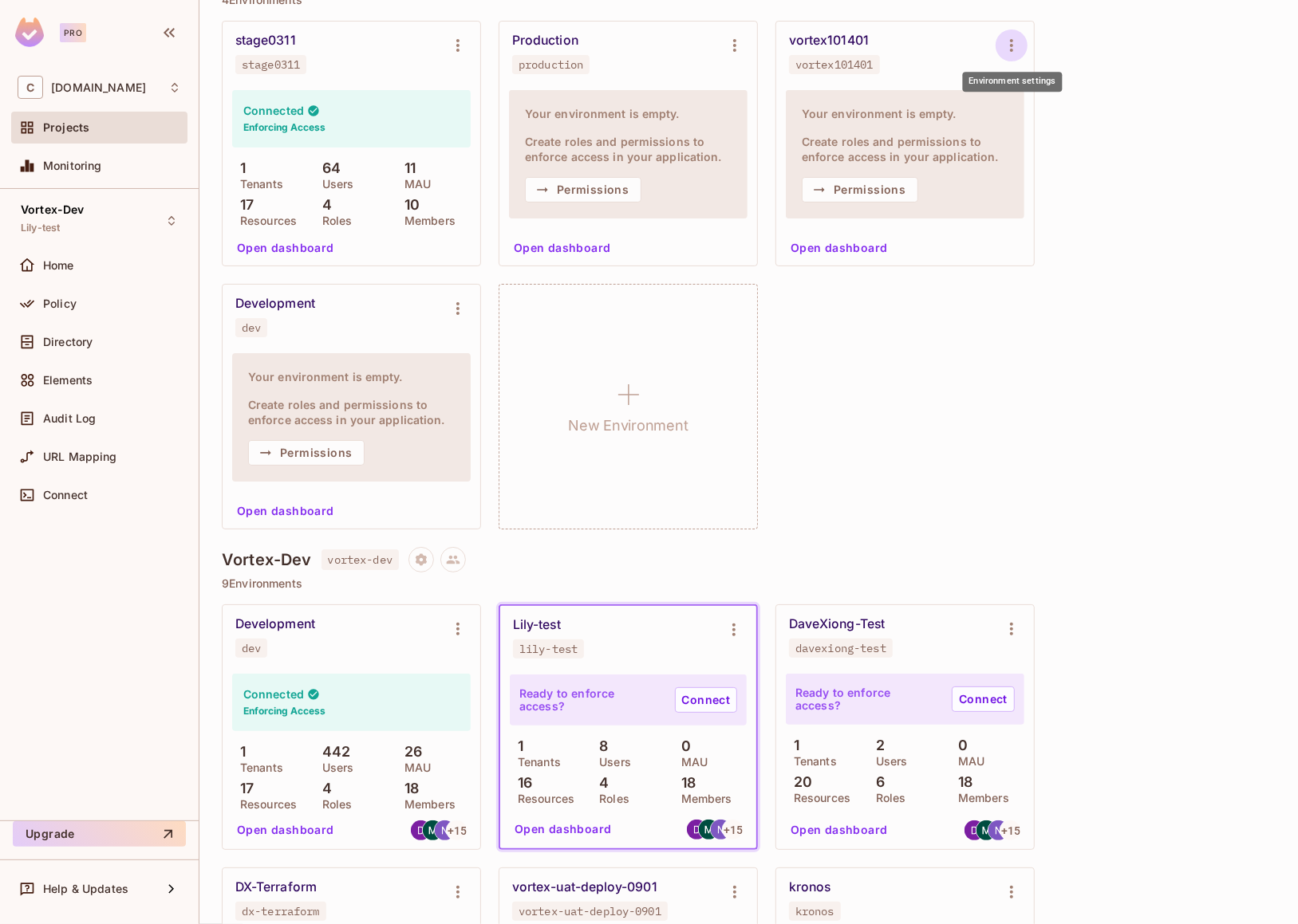
click at [1014, 42] on icon "Environment settings" at bounding box center [1010, 44] width 19 height 19
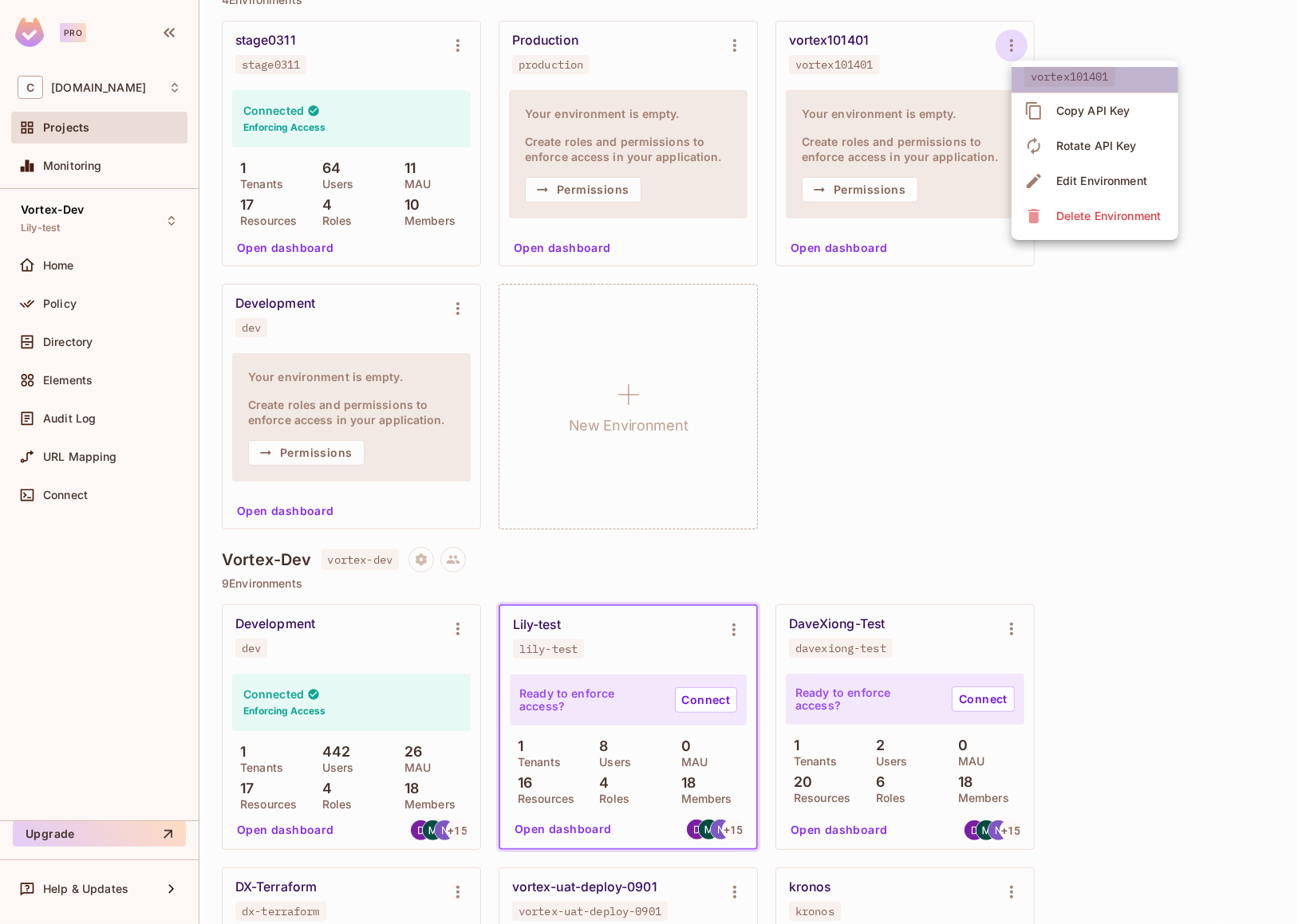
drag, startPoint x: 1117, startPoint y: 77, endPoint x: 1039, endPoint y: 76, distance: 78.0
click at [1039, 76] on span "vortex101401" at bounding box center [1070, 76] width 91 height 21
click at [1168, 302] on div at bounding box center [649, 462] width 1298 height 924
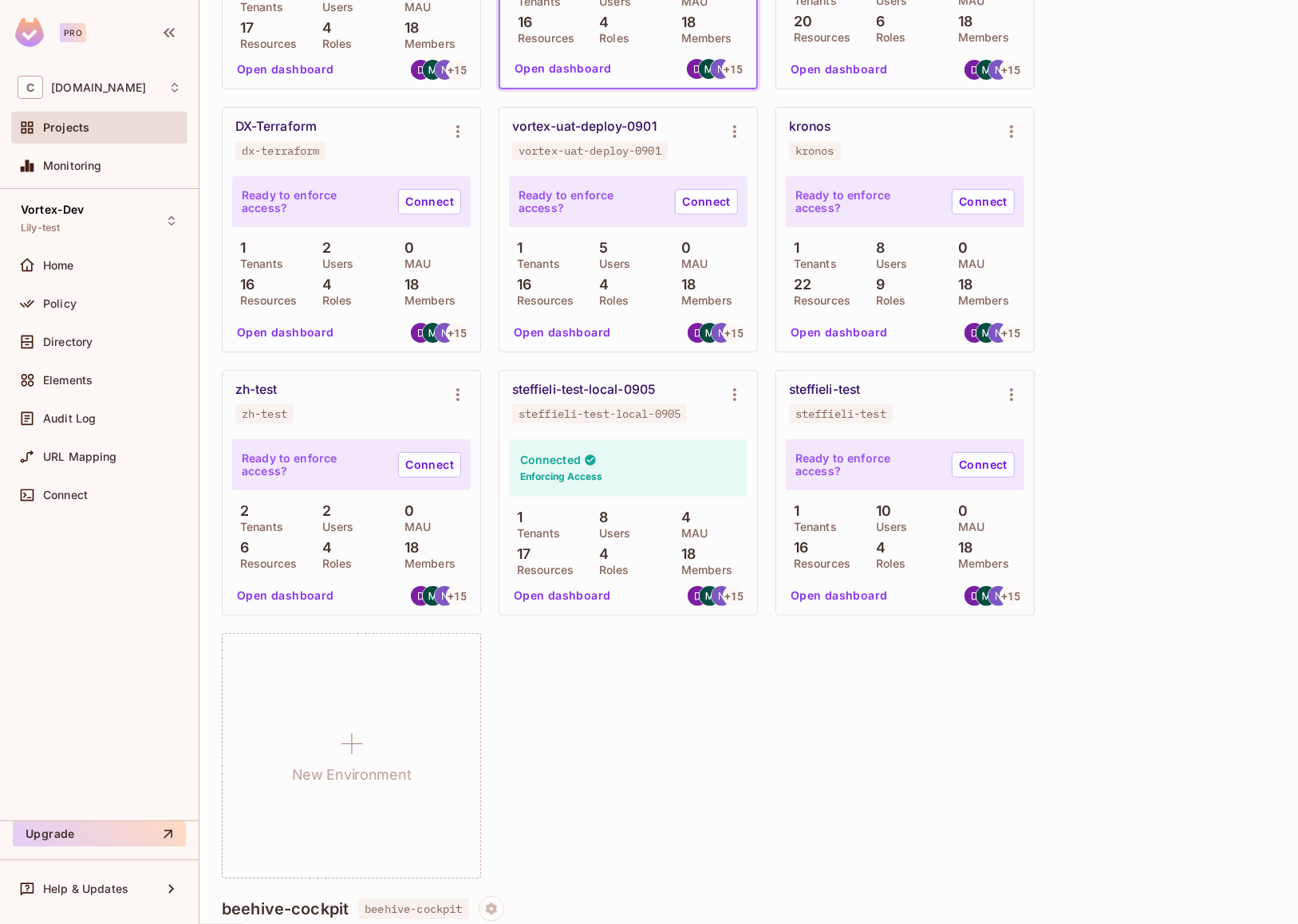
scroll to position [1089, 0]
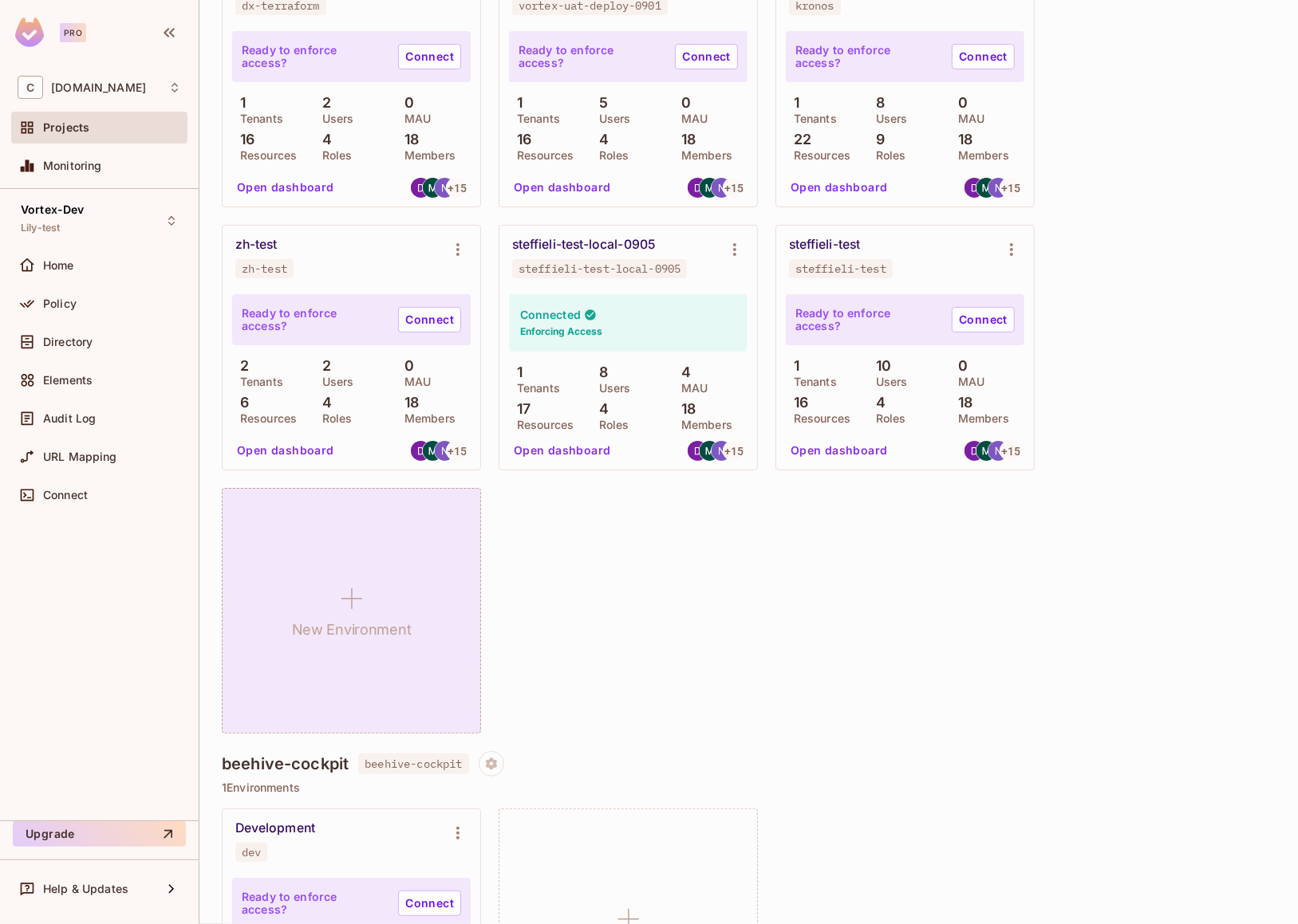
click at [407, 597] on div "New Environment" at bounding box center [351, 611] width 259 height 246
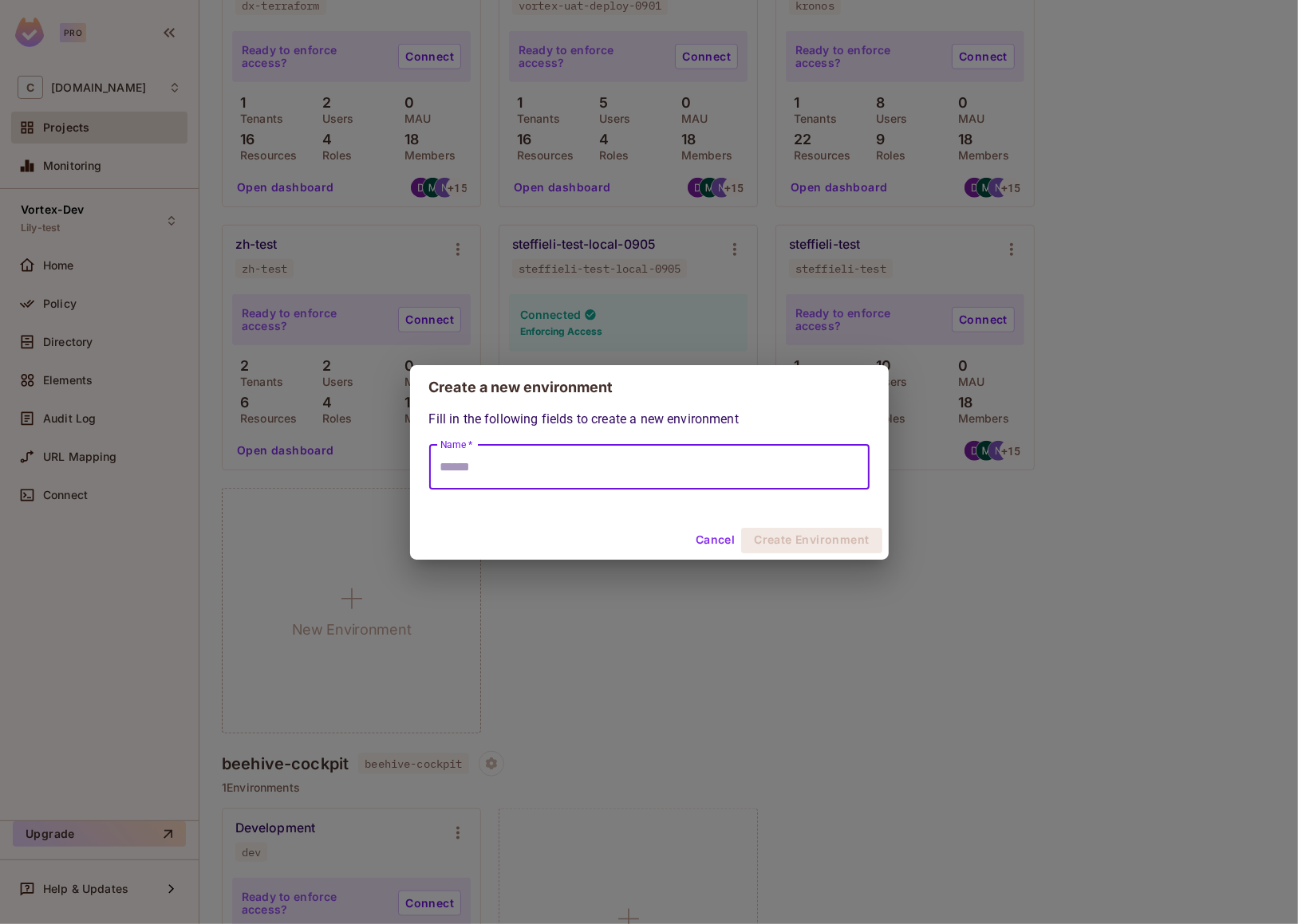
click at [634, 459] on input "Name *" at bounding box center [649, 466] width 440 height 44
type input "**********"
click at [862, 542] on button "Create Environment" at bounding box center [812, 541] width 140 height 26
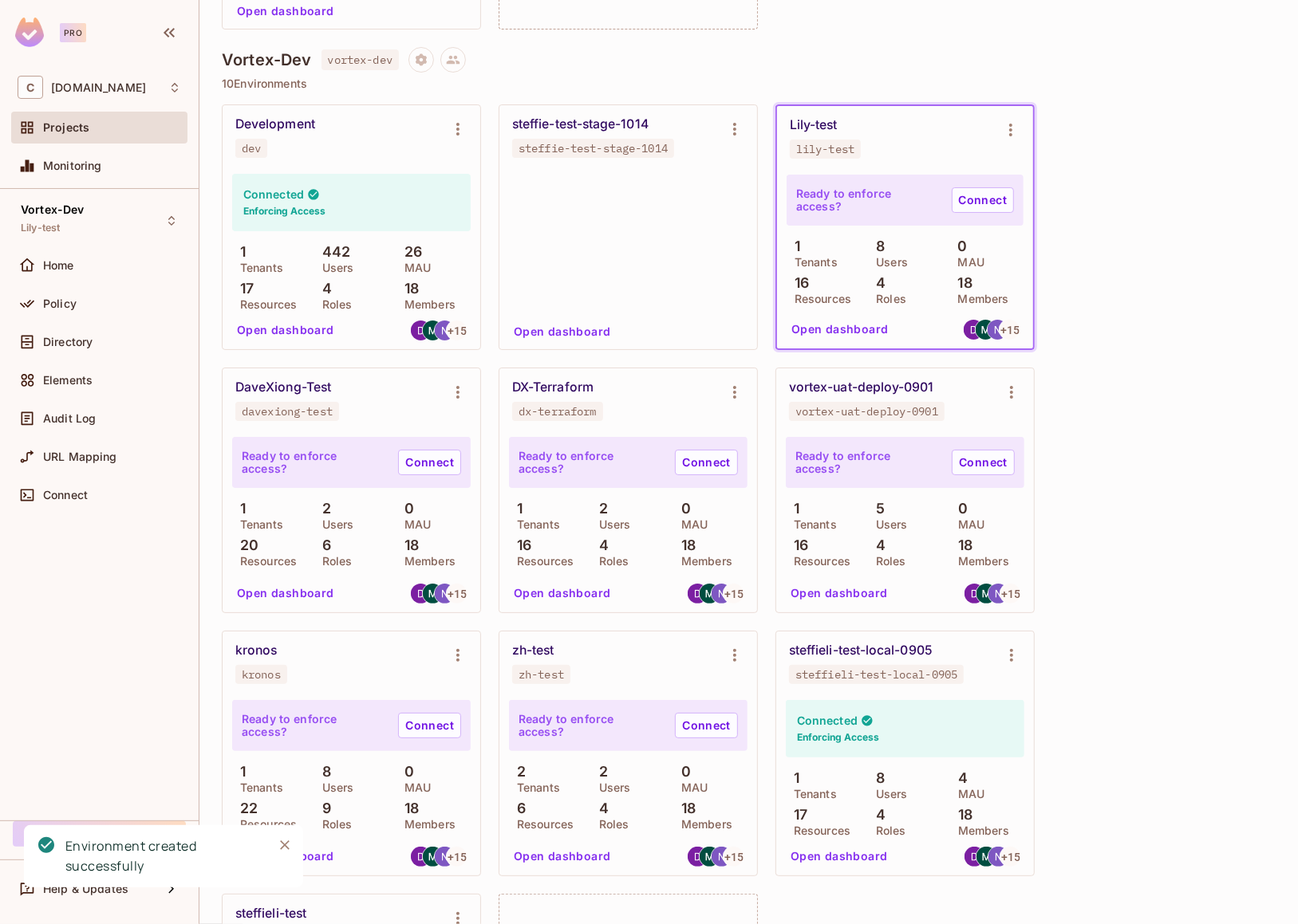
scroll to position [654, 0]
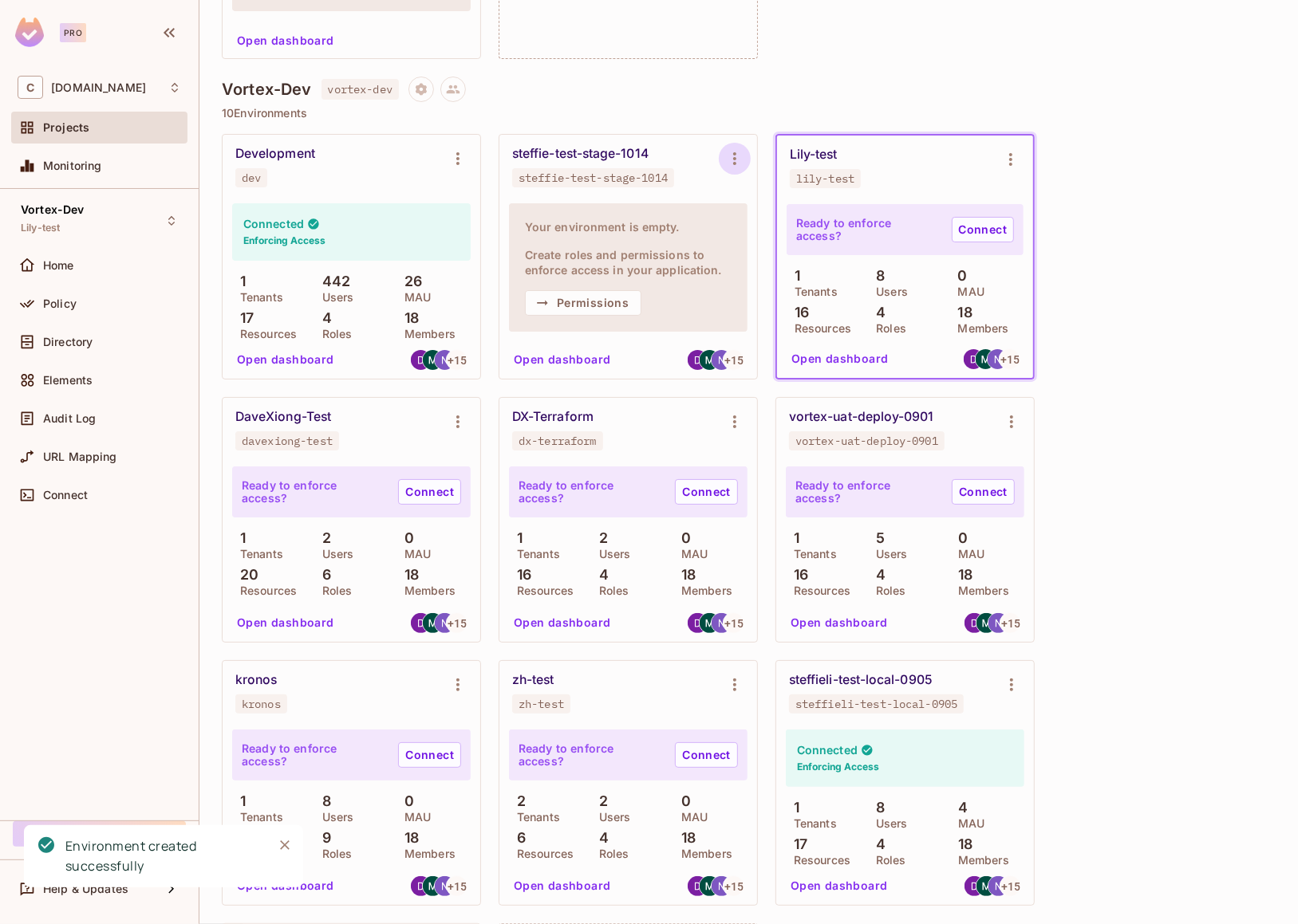
click at [734, 159] on icon "Environment settings" at bounding box center [734, 158] width 19 height 19
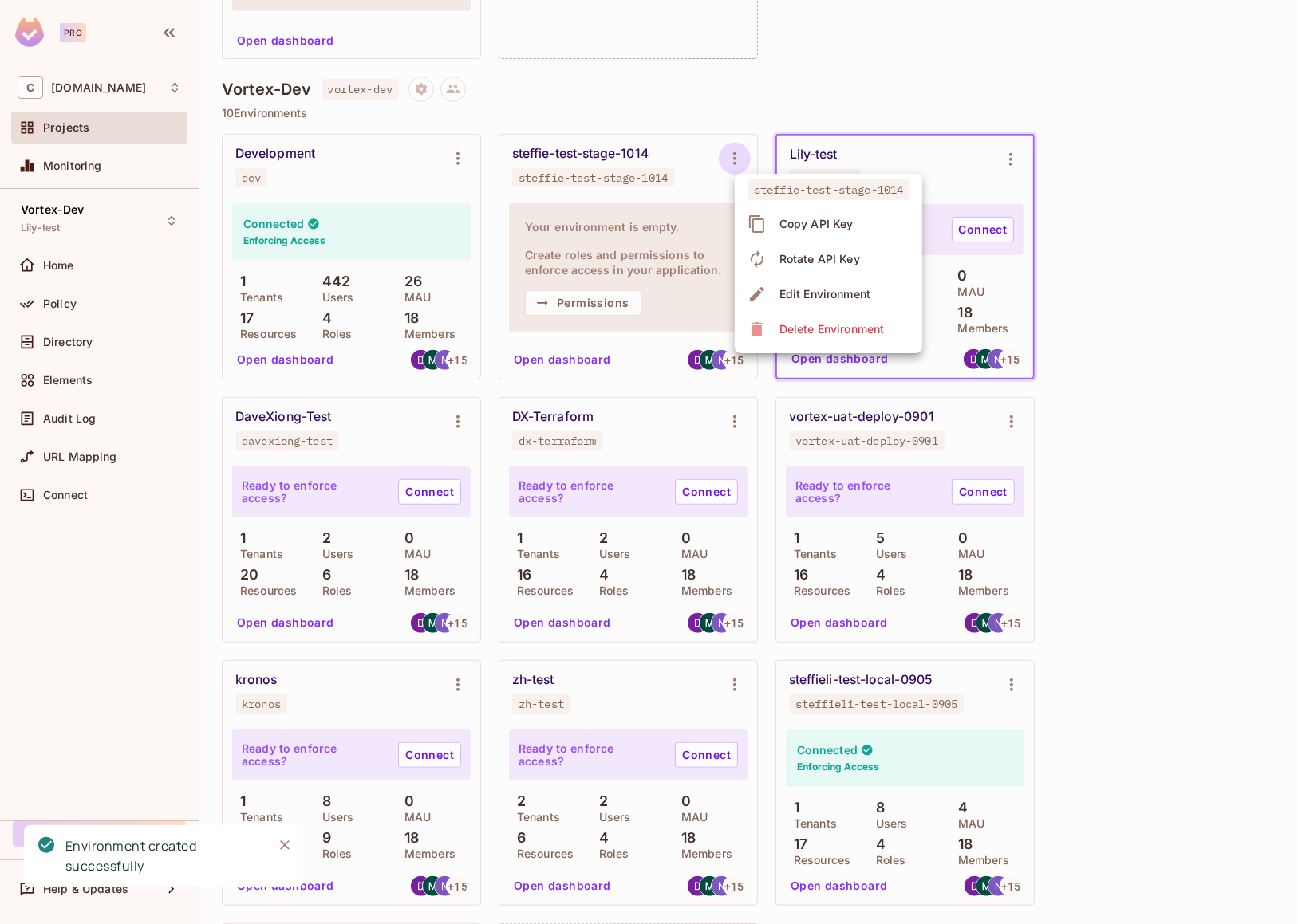
click at [788, 221] on div "Copy API Key" at bounding box center [816, 224] width 74 height 16
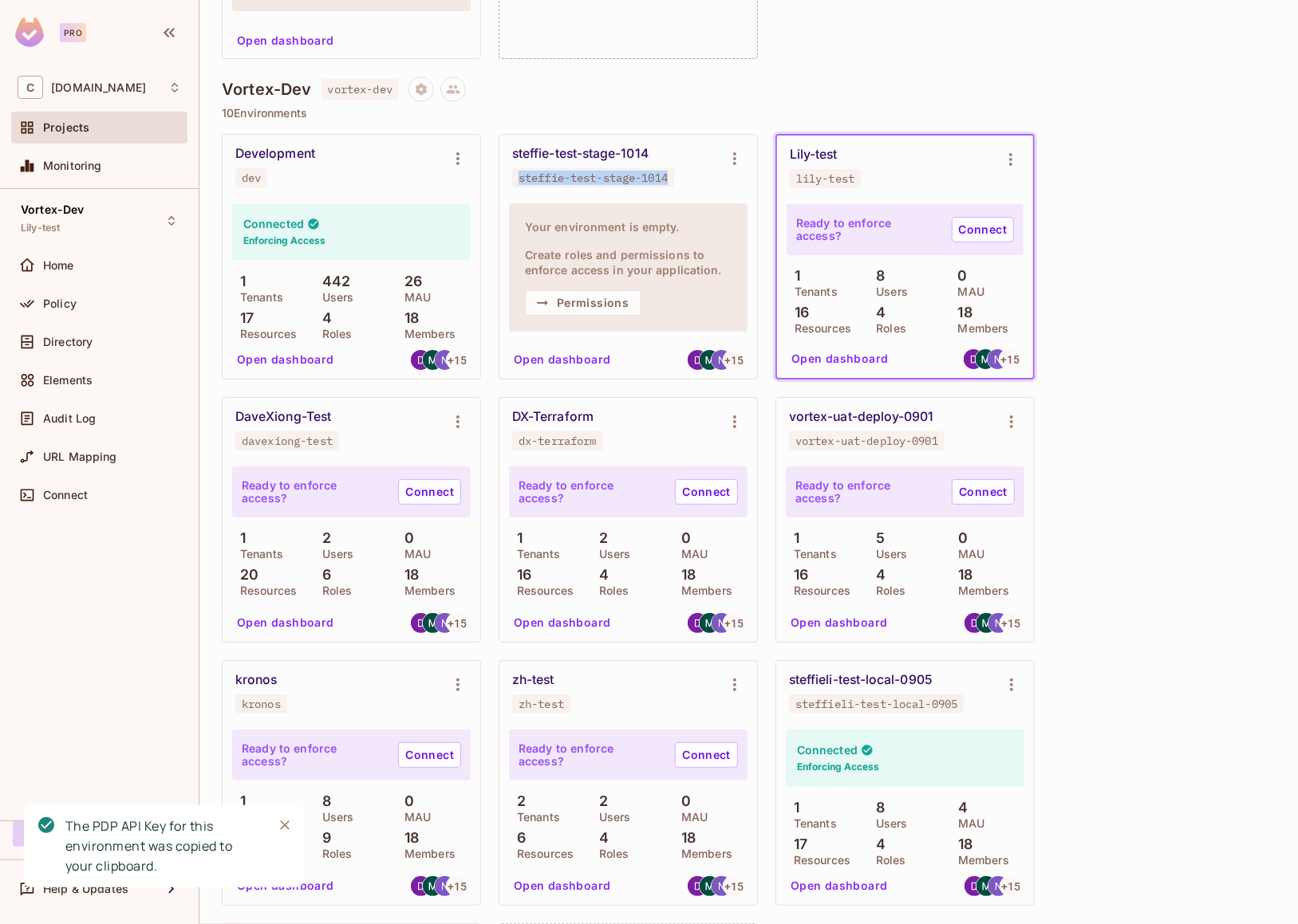
drag, startPoint x: 676, startPoint y: 179, endPoint x: 520, endPoint y: 181, distance: 156.0
click at [520, 181] on span "steffie-test-stage-1014" at bounding box center [593, 177] width 162 height 19
copy div "steffie-test-stage-1014"
